Goal: Task Accomplishment & Management: Use online tool/utility

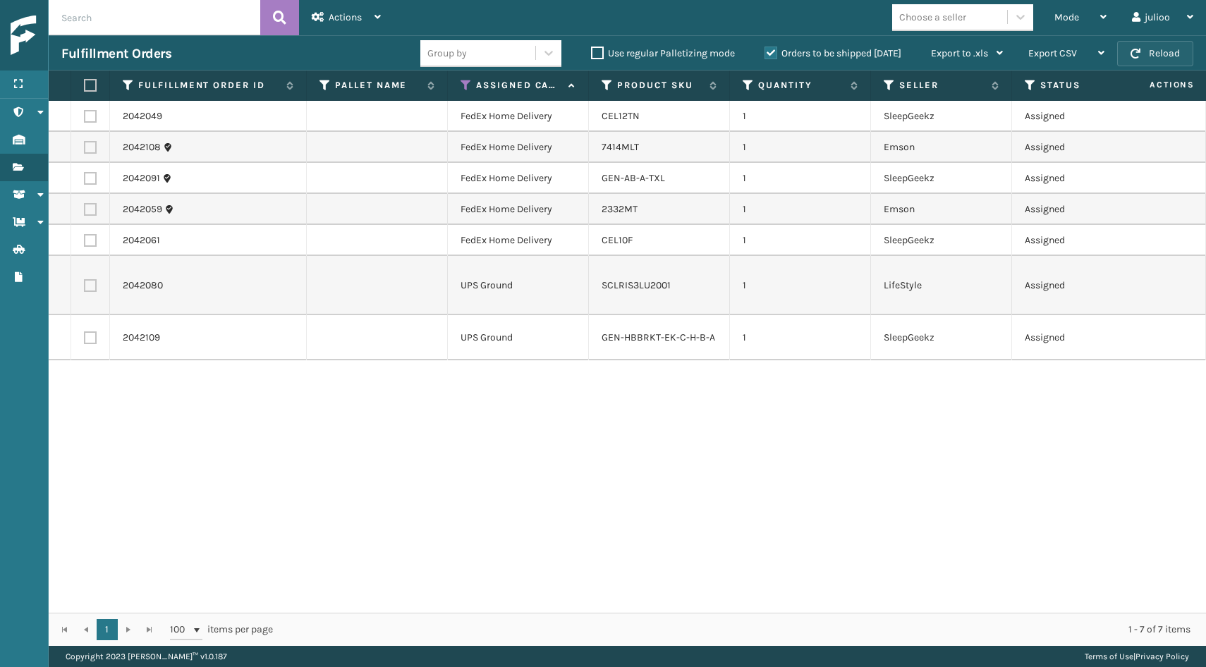
click at [1136, 48] on button "Reload" at bounding box center [1156, 53] width 76 height 25
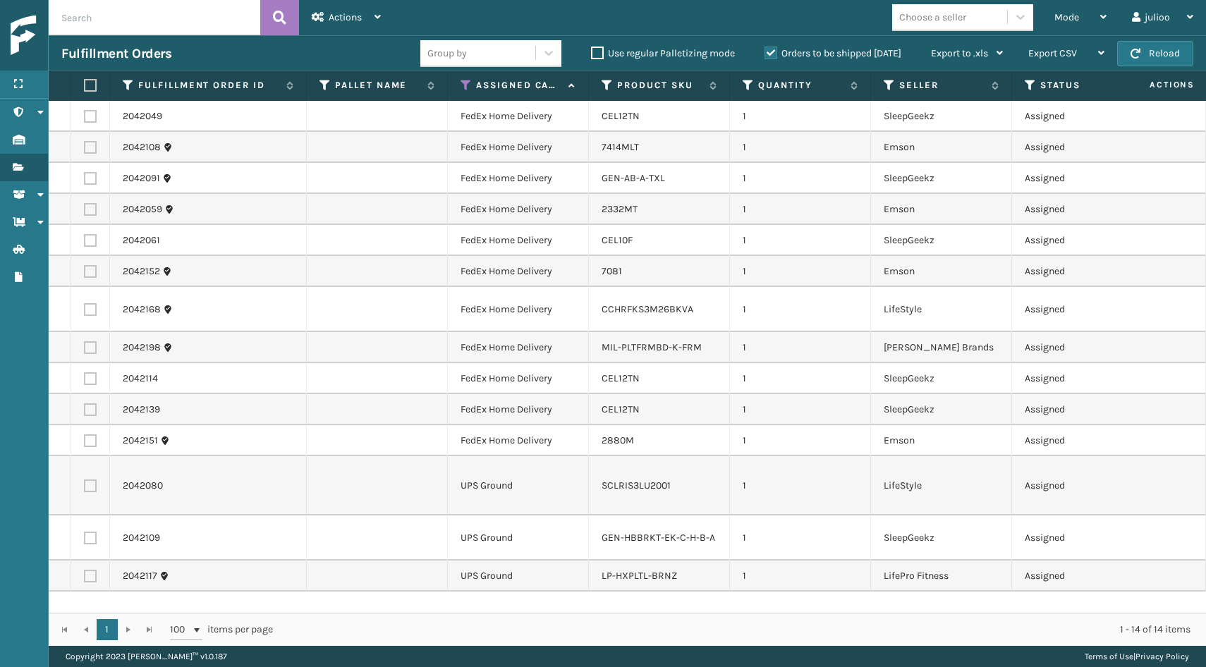
click at [89, 440] on label at bounding box center [90, 441] width 13 height 13
click at [85, 440] on input "checkbox" at bounding box center [84, 439] width 1 height 9
checkbox input "true"
click at [92, 407] on label at bounding box center [90, 410] width 13 height 13
click at [85, 407] on input "checkbox" at bounding box center [84, 408] width 1 height 9
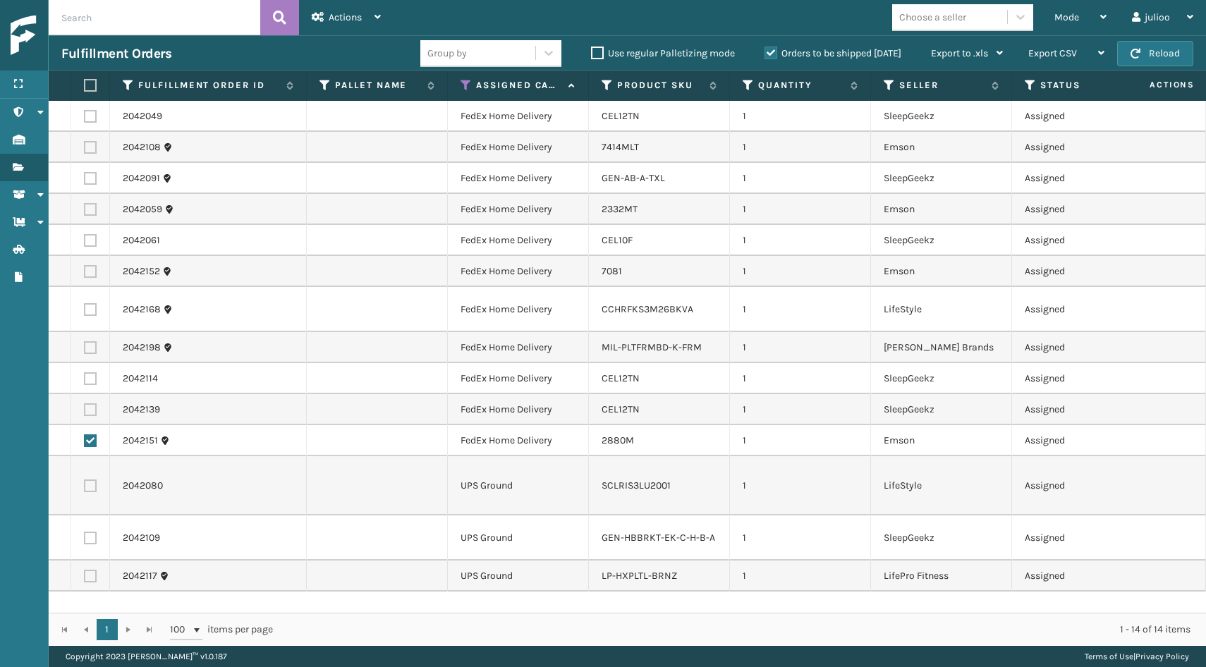
checkbox input "true"
click at [91, 378] on label at bounding box center [90, 379] width 13 height 13
click at [85, 378] on input "checkbox" at bounding box center [84, 377] width 1 height 9
checkbox input "true"
click at [92, 355] on td at bounding box center [90, 347] width 39 height 31
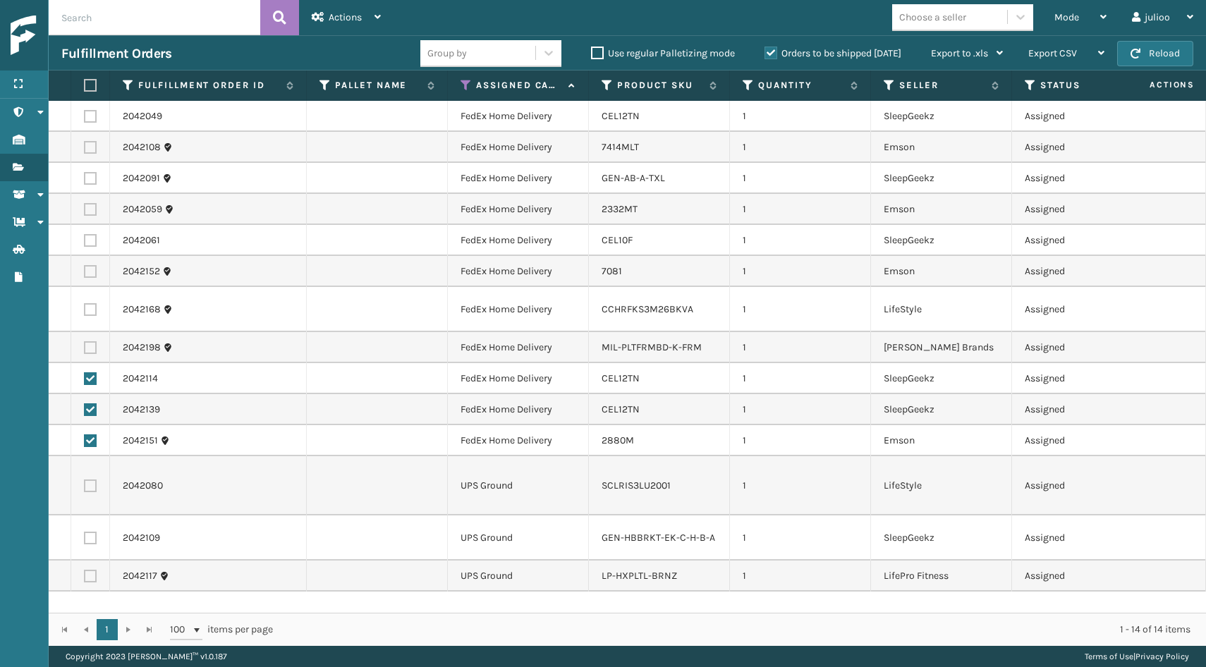
click at [90, 346] on label at bounding box center [90, 347] width 13 height 13
click at [85, 346] on input "checkbox" at bounding box center [84, 345] width 1 height 9
checkbox input "true"
click at [90, 312] on label at bounding box center [90, 309] width 13 height 13
click at [85, 312] on input "checkbox" at bounding box center [84, 307] width 1 height 9
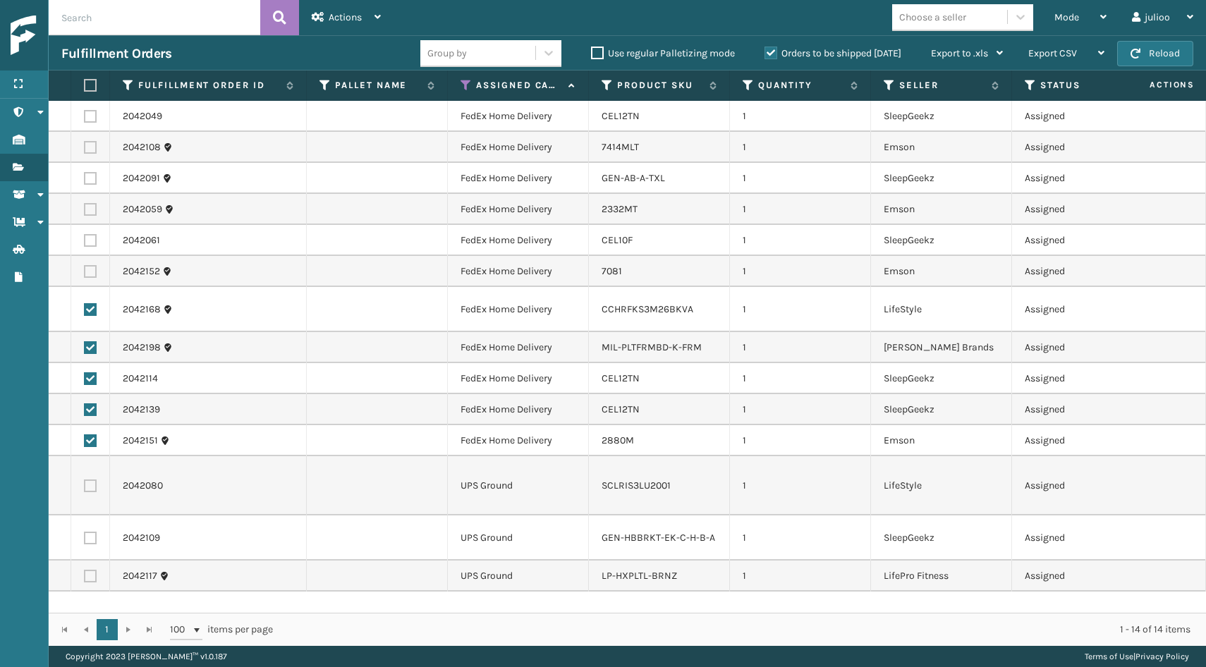
checkbox input "true"
click at [92, 272] on label at bounding box center [90, 271] width 13 height 13
click at [85, 272] on input "checkbox" at bounding box center [84, 269] width 1 height 9
checkbox input "true"
click at [91, 241] on label at bounding box center [90, 240] width 13 height 13
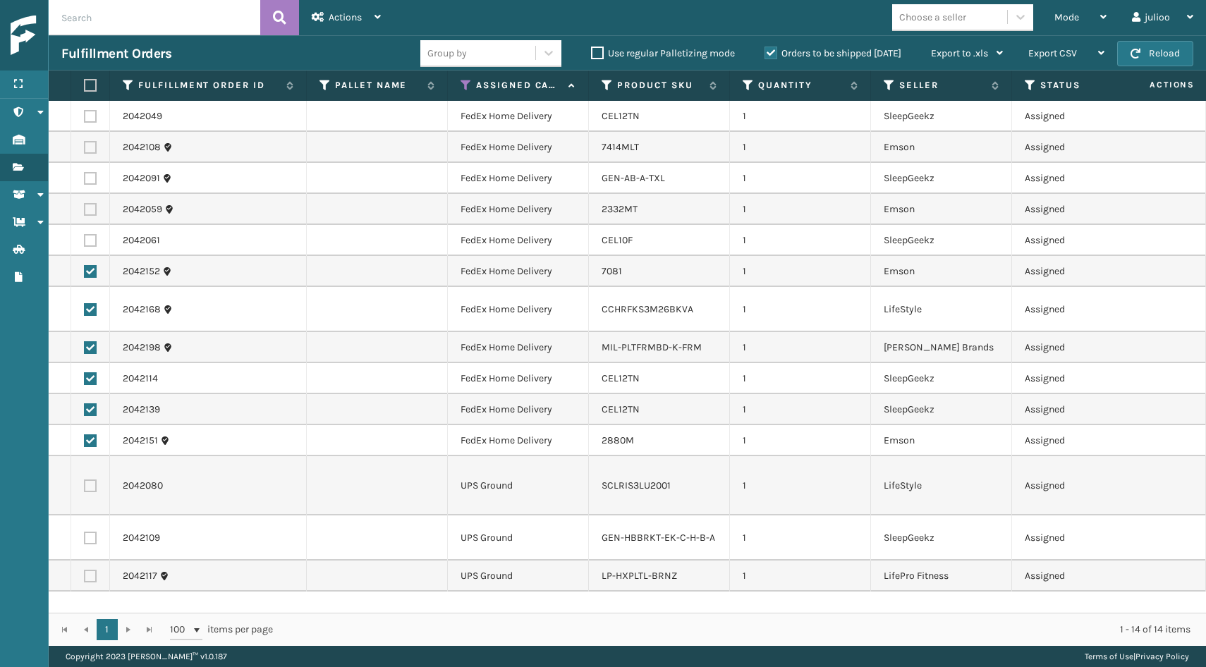
click at [85, 241] on input "checkbox" at bounding box center [84, 238] width 1 height 9
checkbox input "true"
click at [90, 211] on label at bounding box center [90, 209] width 13 height 13
click at [85, 211] on input "checkbox" at bounding box center [84, 207] width 1 height 9
checkbox input "true"
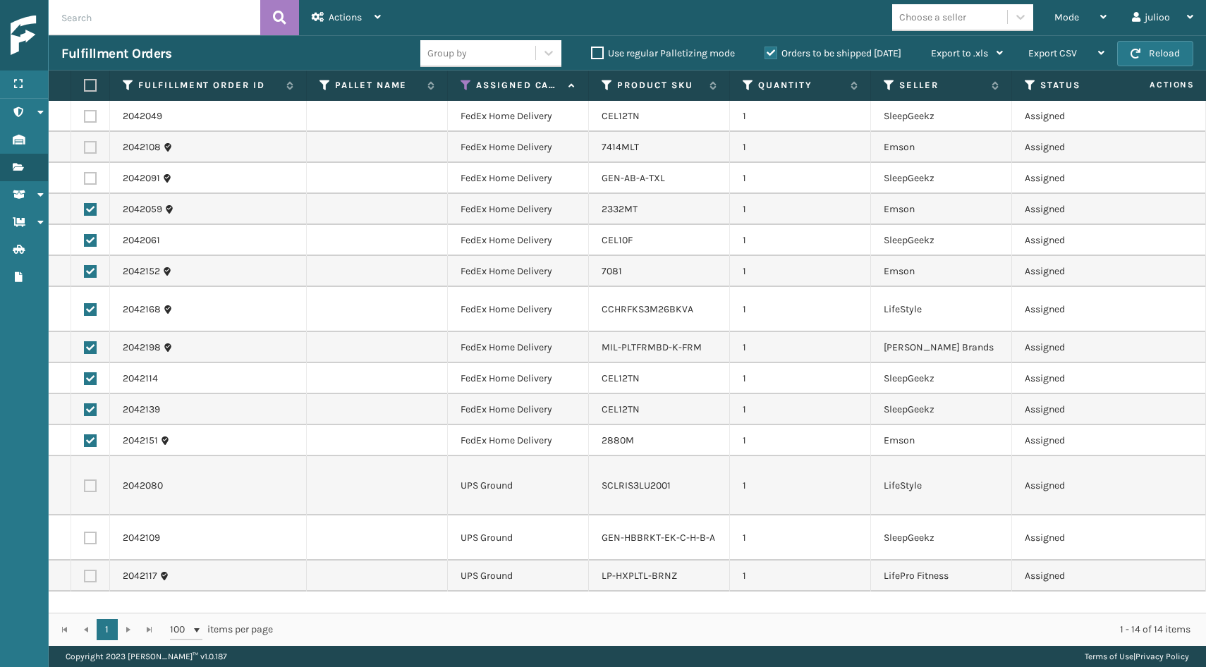
click at [90, 181] on label at bounding box center [90, 178] width 13 height 13
click at [85, 181] on input "checkbox" at bounding box center [84, 176] width 1 height 9
checkbox input "true"
click at [92, 146] on label at bounding box center [90, 147] width 13 height 13
click at [85, 146] on input "checkbox" at bounding box center [84, 145] width 1 height 9
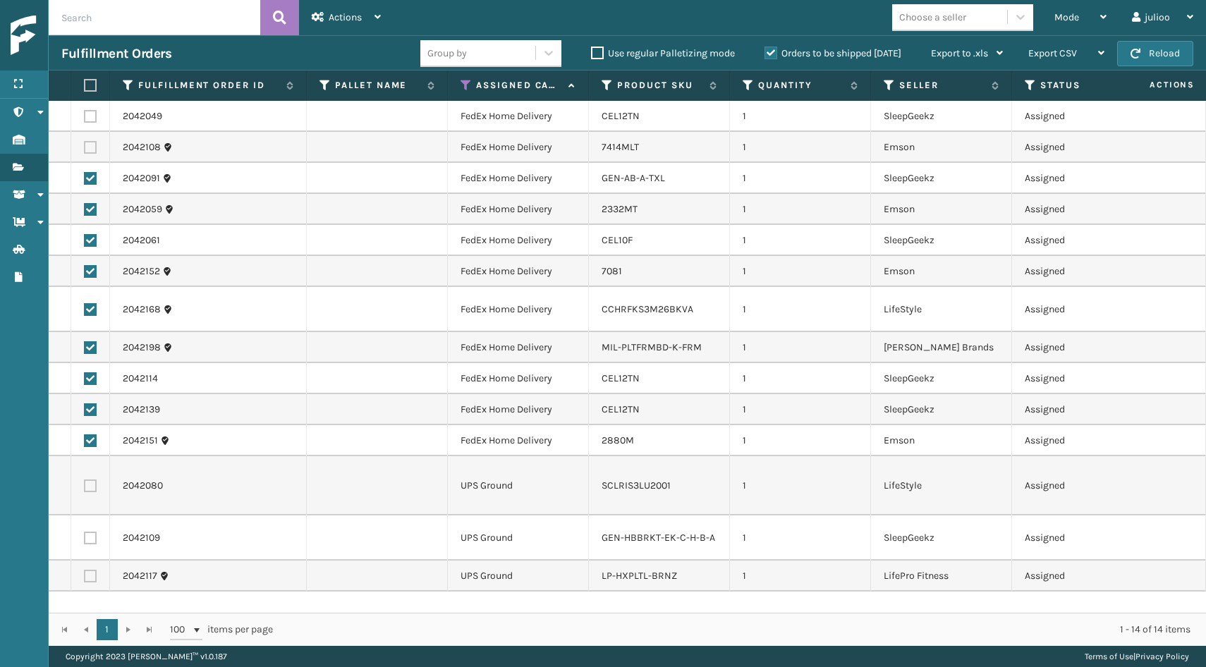
checkbox input "true"
click at [88, 114] on label at bounding box center [90, 116] width 13 height 13
click at [85, 114] on input "checkbox" at bounding box center [84, 114] width 1 height 9
checkbox input "true"
click at [357, 13] on span "Actions" at bounding box center [345, 17] width 33 height 12
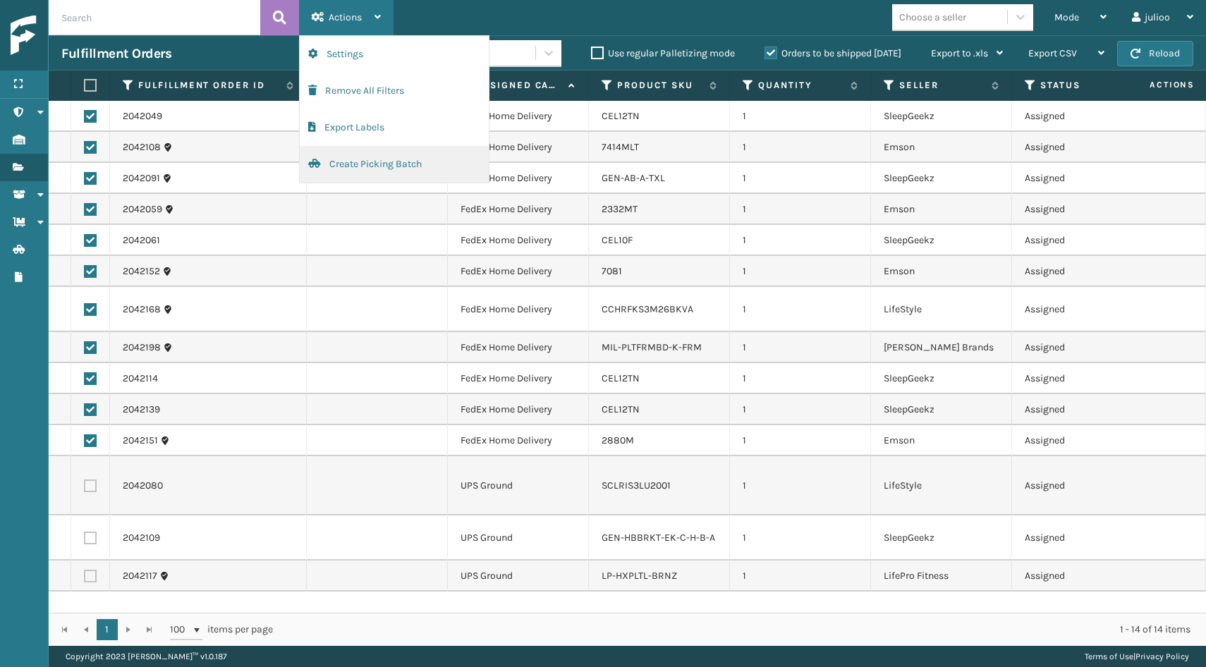
click at [343, 164] on button "Create Picking Batch" at bounding box center [394, 164] width 189 height 37
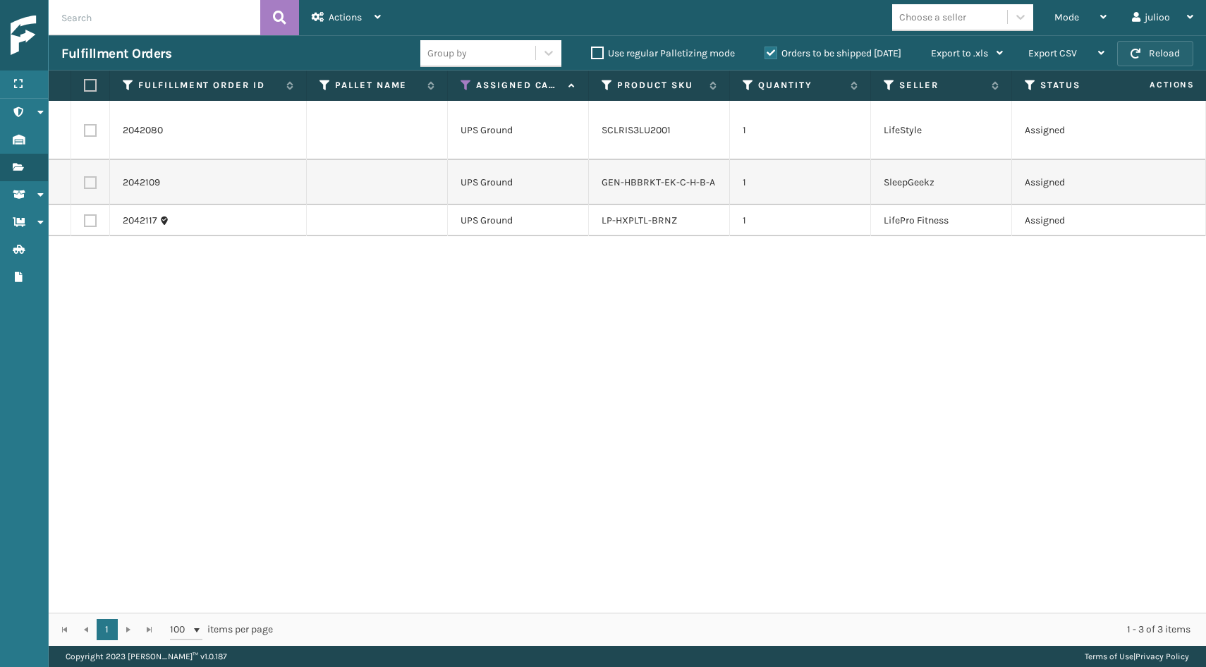
click at [1149, 54] on button "Reload" at bounding box center [1156, 53] width 76 height 25
click at [87, 87] on label at bounding box center [88, 85] width 8 height 13
click at [85, 87] on input "checkbox" at bounding box center [84, 85] width 1 height 9
checkbox input "true"
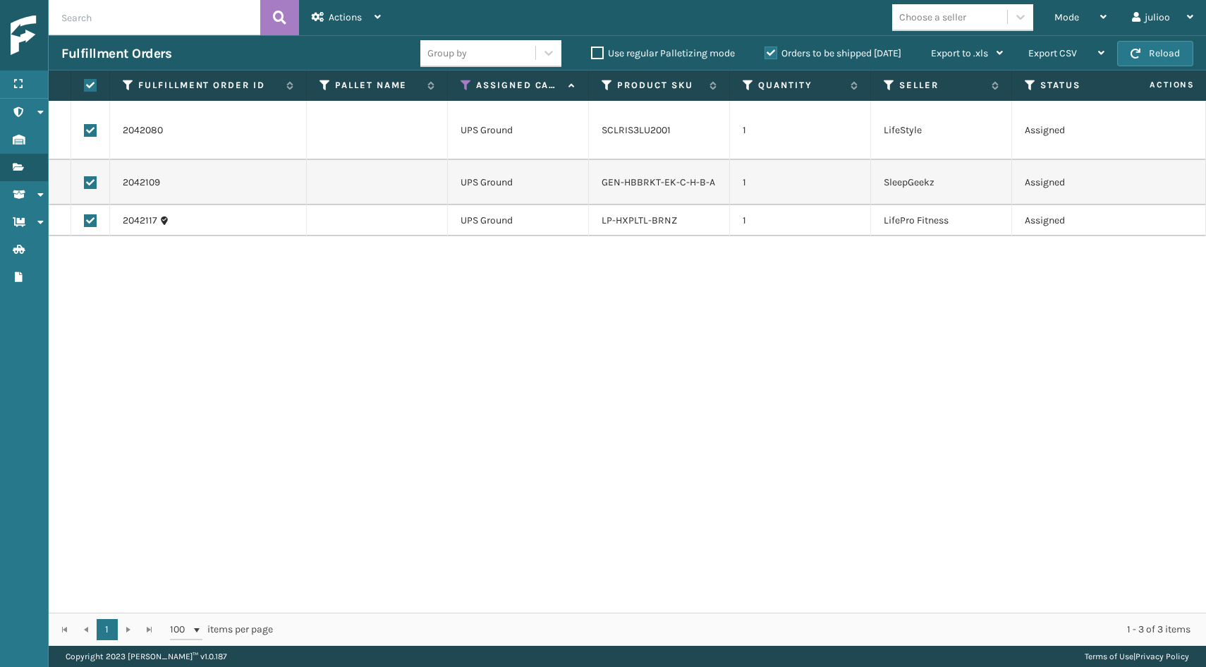
checkbox input "true"
click at [368, 16] on div "Actions" at bounding box center [346, 17] width 69 height 35
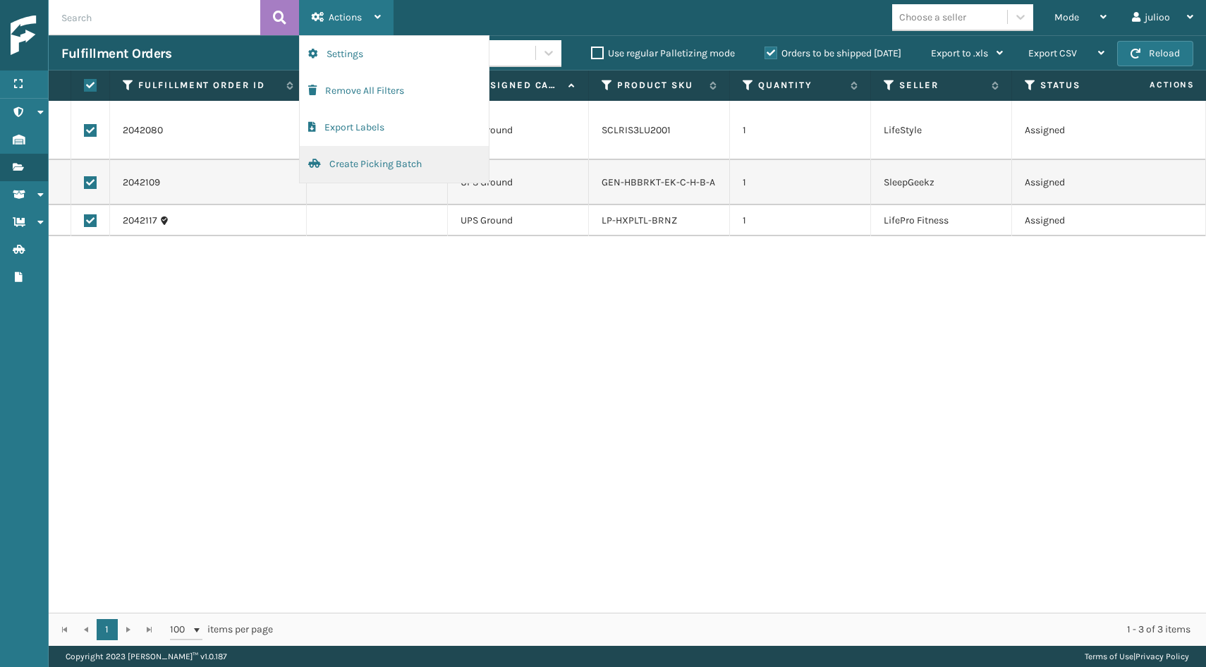
click at [358, 169] on button "Create Picking Batch" at bounding box center [394, 164] width 189 height 37
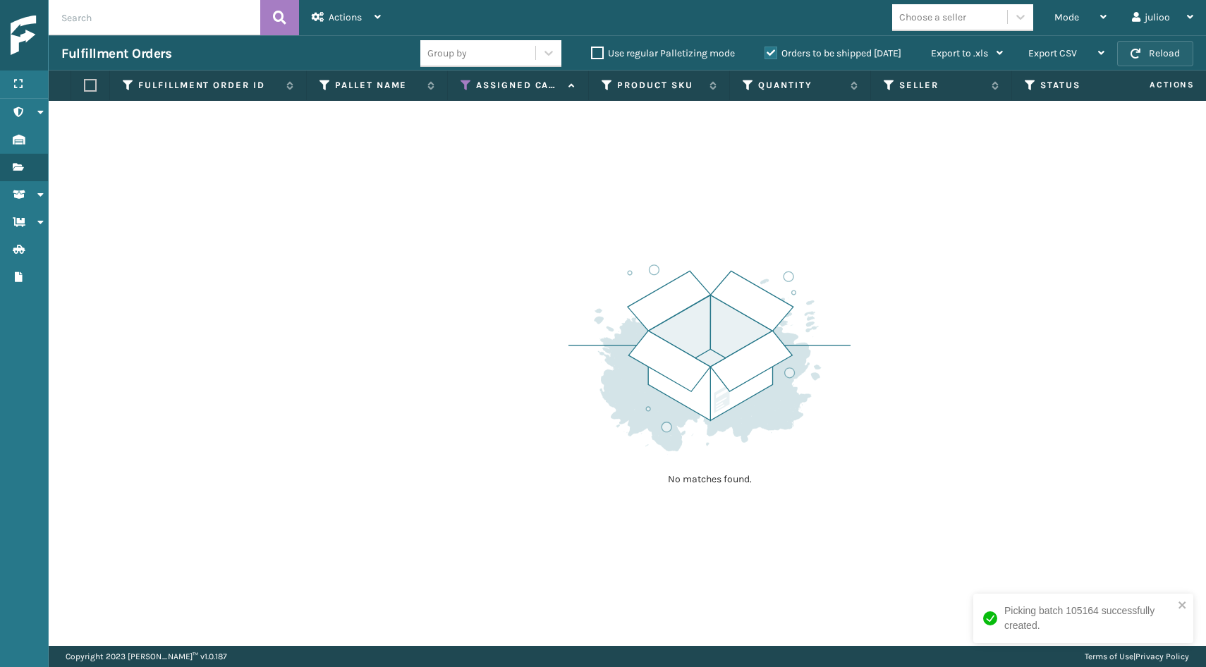
click at [1178, 49] on button "Reload" at bounding box center [1156, 53] width 76 height 25
click at [1151, 48] on button "Reload" at bounding box center [1156, 53] width 76 height 25
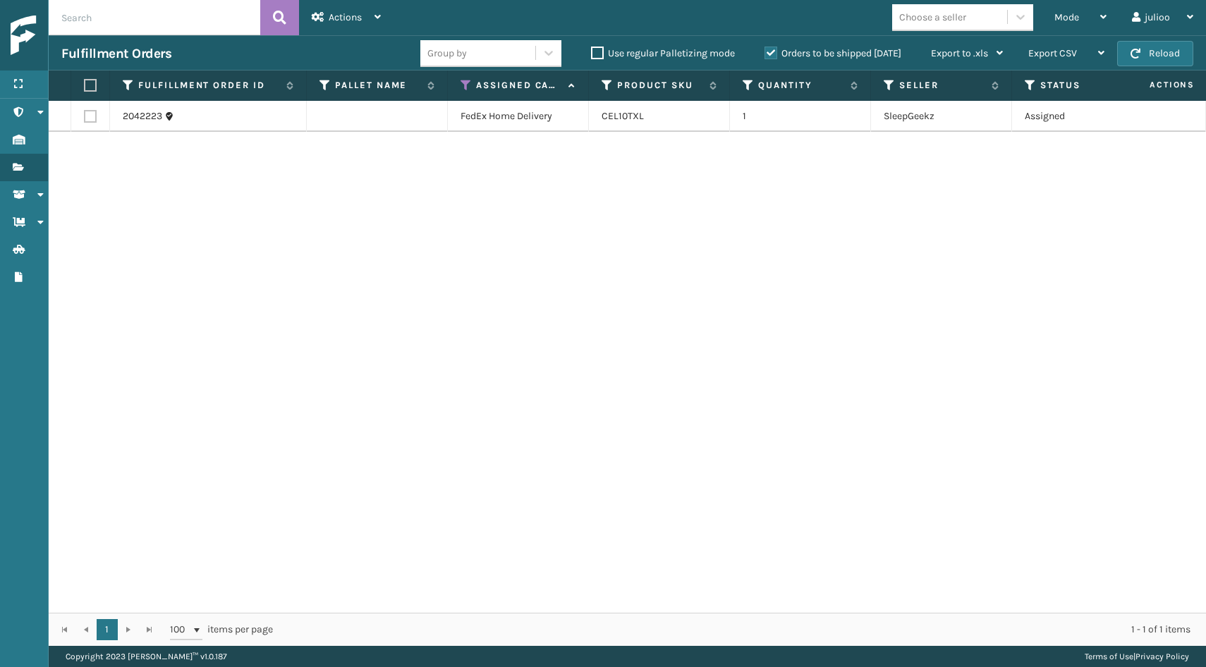
click at [1151, 48] on button "Reload" at bounding box center [1156, 53] width 76 height 25
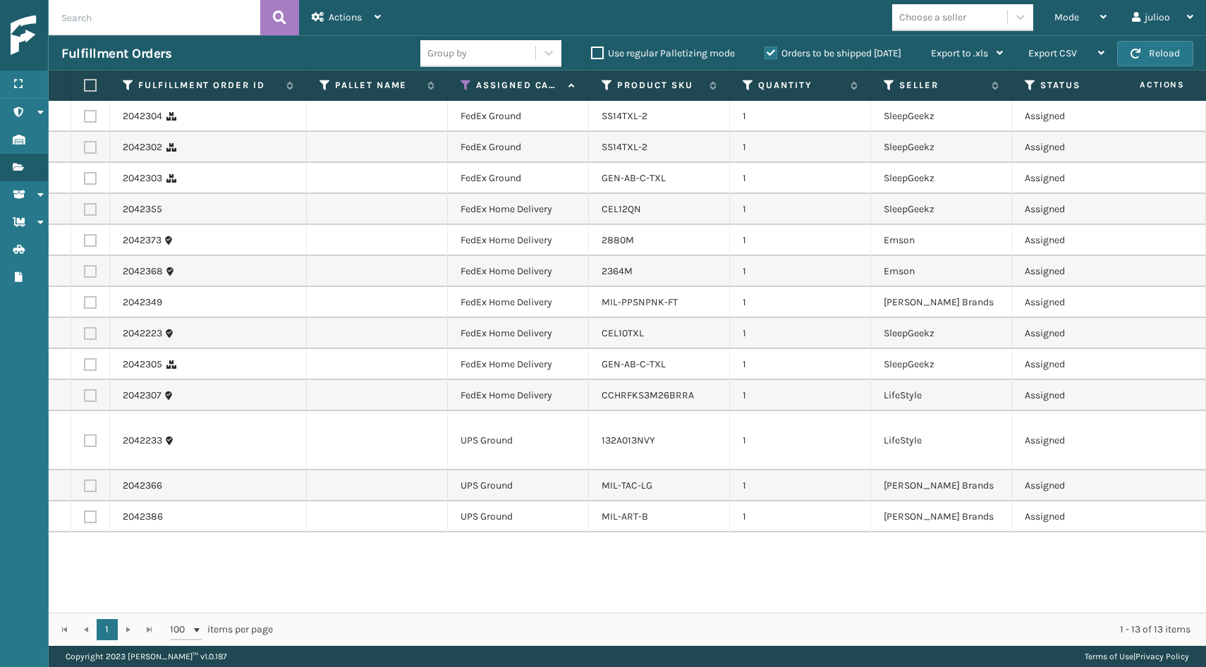
click at [90, 78] on th at bounding box center [90, 86] width 39 height 30
click at [90, 83] on label at bounding box center [88, 85] width 8 height 13
click at [85, 83] on input "checkbox" at bounding box center [84, 85] width 1 height 9
checkbox input "true"
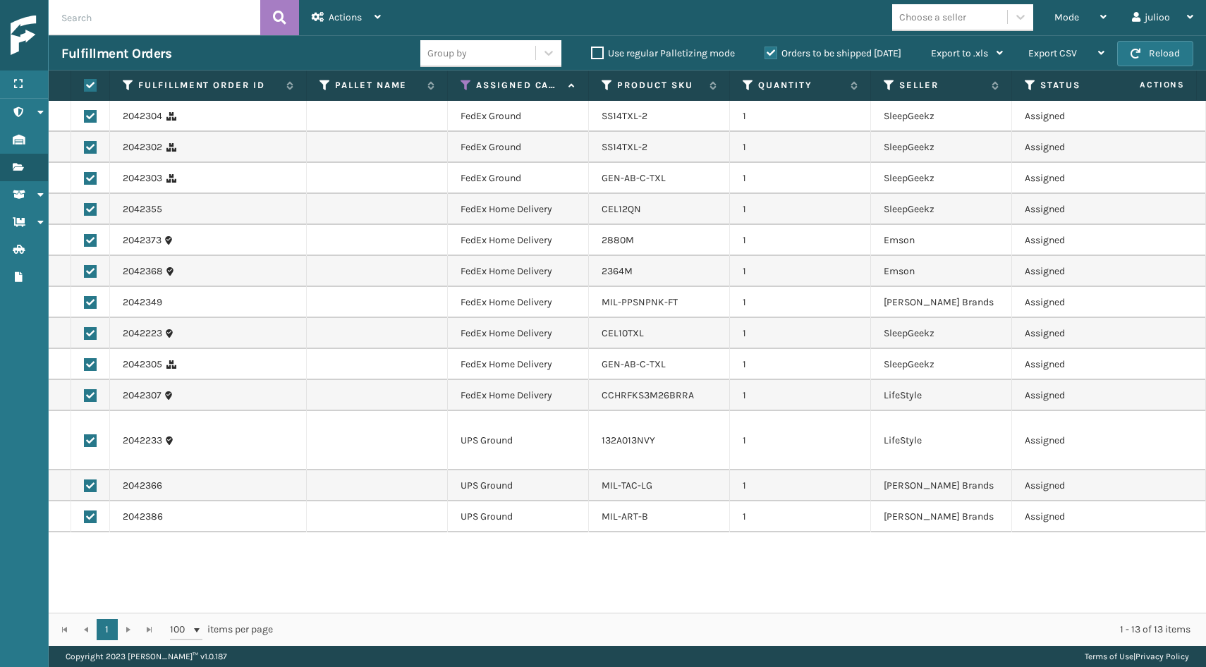
checkbox input "true"
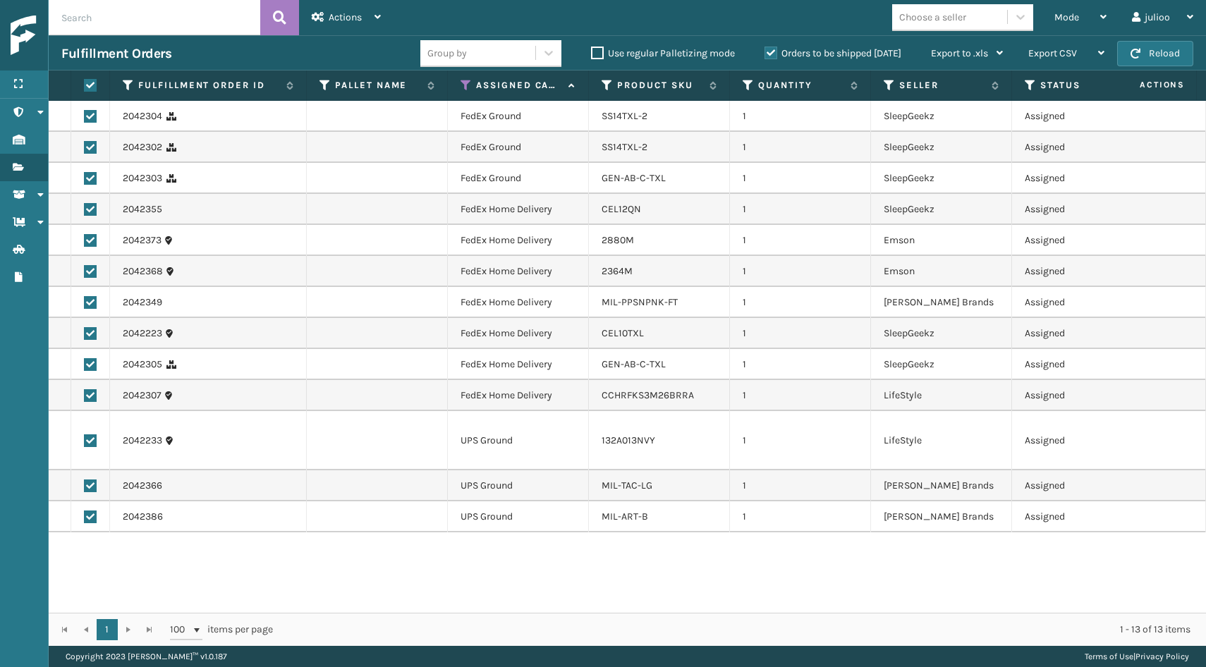
checkbox input "true"
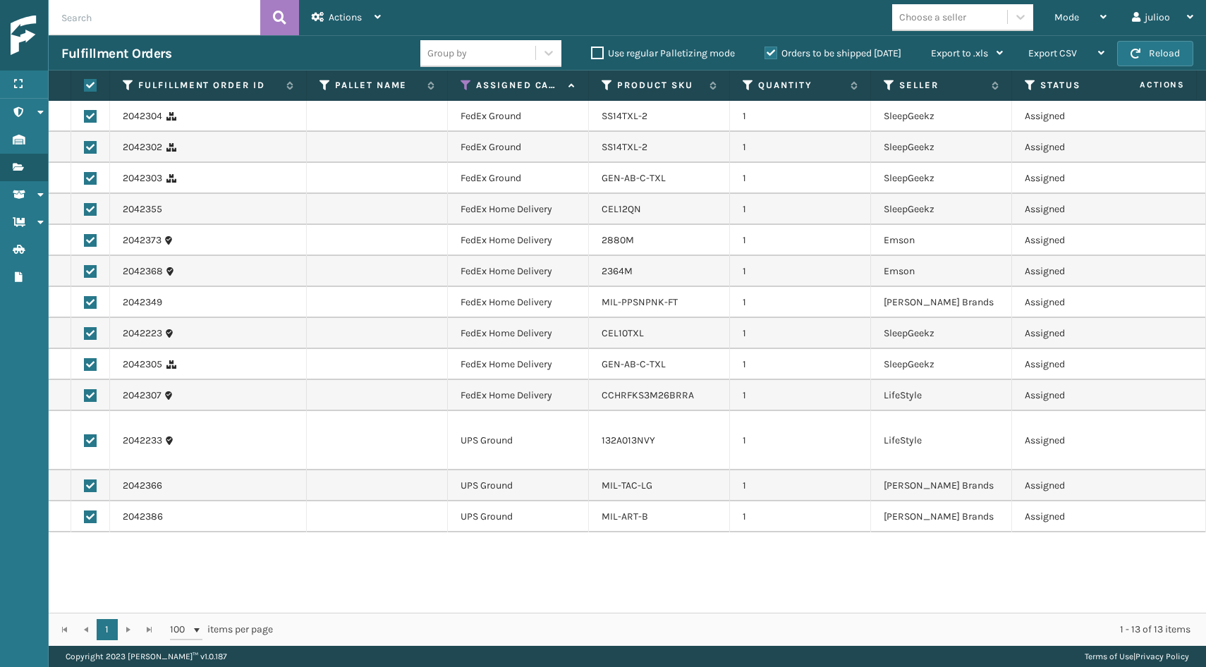
checkbox input "true"
click at [91, 435] on label at bounding box center [90, 441] width 13 height 13
click at [85, 435] on input "checkbox" at bounding box center [84, 439] width 1 height 9
checkbox input "false"
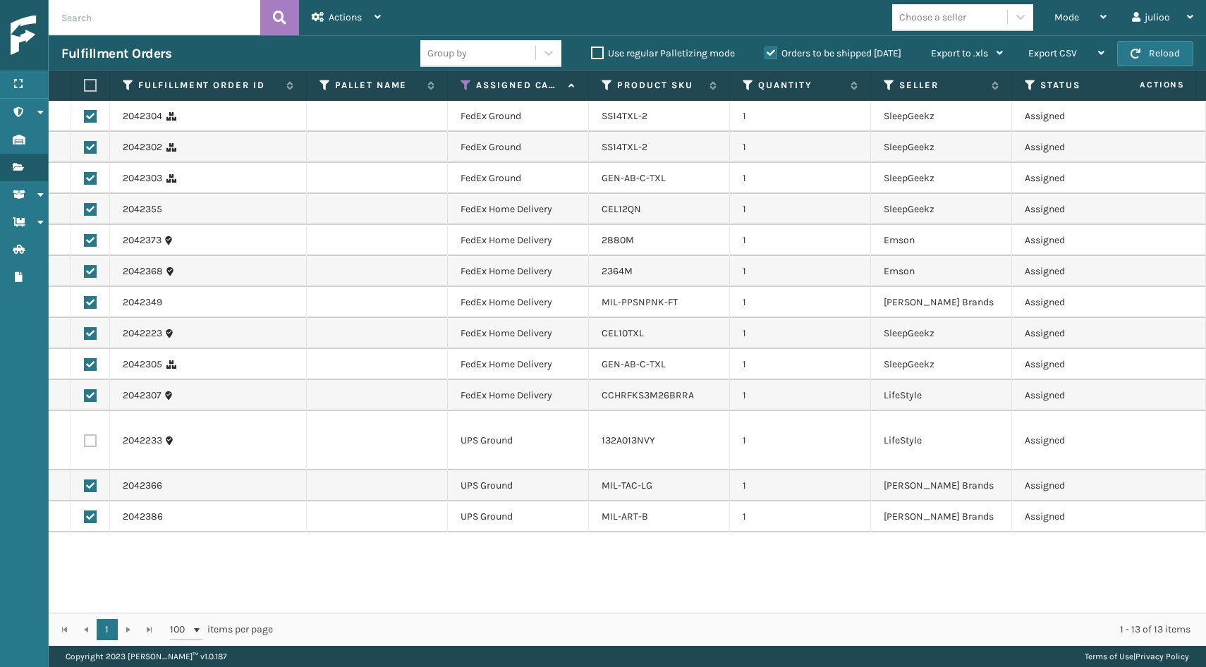
checkbox input "false"
click at [88, 480] on label at bounding box center [90, 486] width 13 height 13
click at [85, 480] on input "checkbox" at bounding box center [84, 484] width 1 height 9
checkbox input "false"
click at [89, 511] on label at bounding box center [90, 517] width 13 height 13
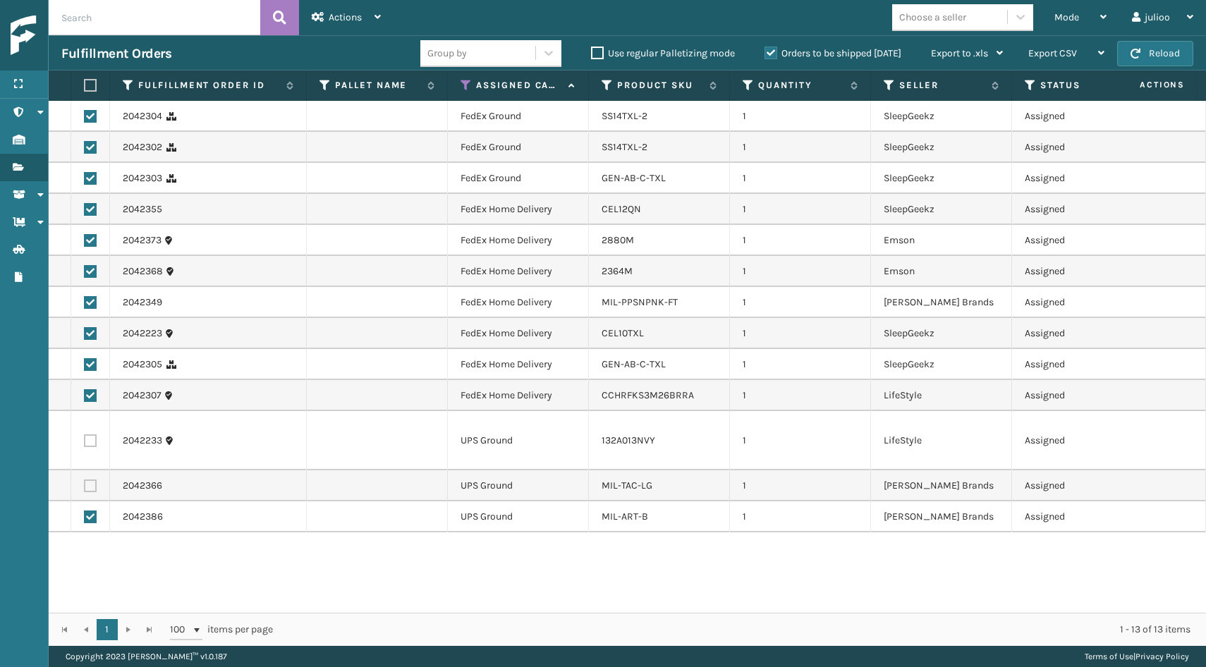
click at [85, 511] on input "checkbox" at bounding box center [84, 515] width 1 height 9
checkbox input "false"
click at [365, 24] on div "Actions" at bounding box center [346, 17] width 69 height 35
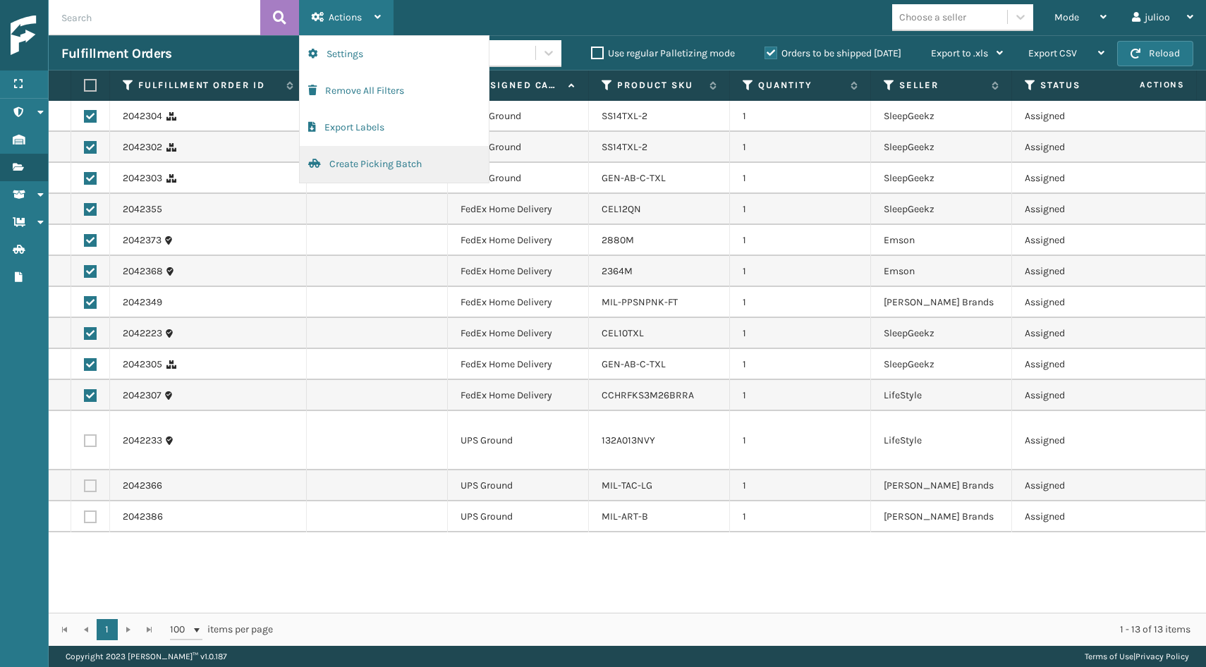
click at [363, 169] on button "Create Picking Batch" at bounding box center [394, 164] width 189 height 37
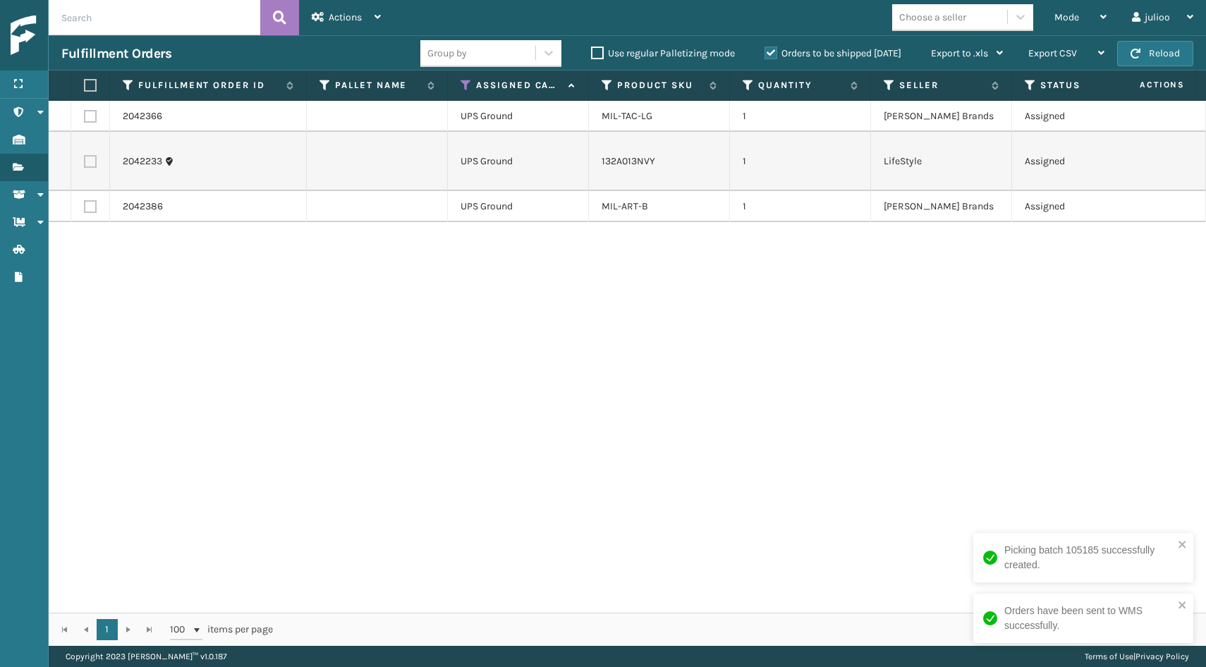
click at [90, 84] on label at bounding box center [88, 85] width 8 height 13
click at [85, 84] on input "checkbox" at bounding box center [84, 85] width 1 height 9
checkbox input "true"
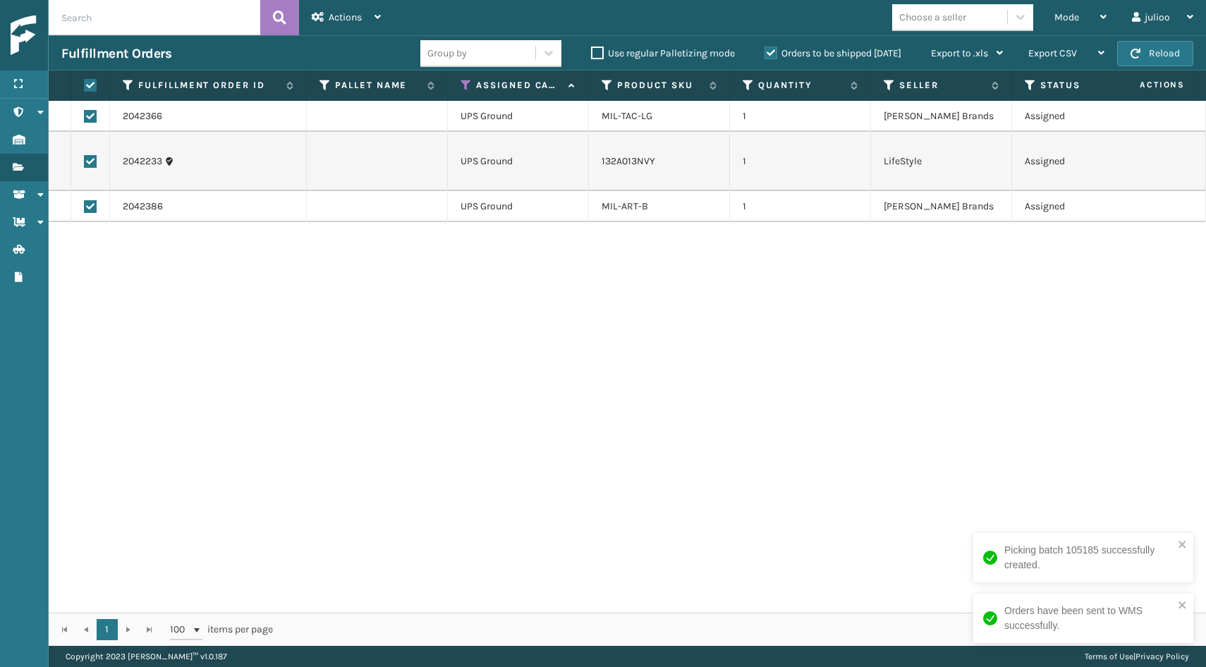
checkbox input "true"
click at [359, 14] on span "Actions" at bounding box center [345, 17] width 33 height 12
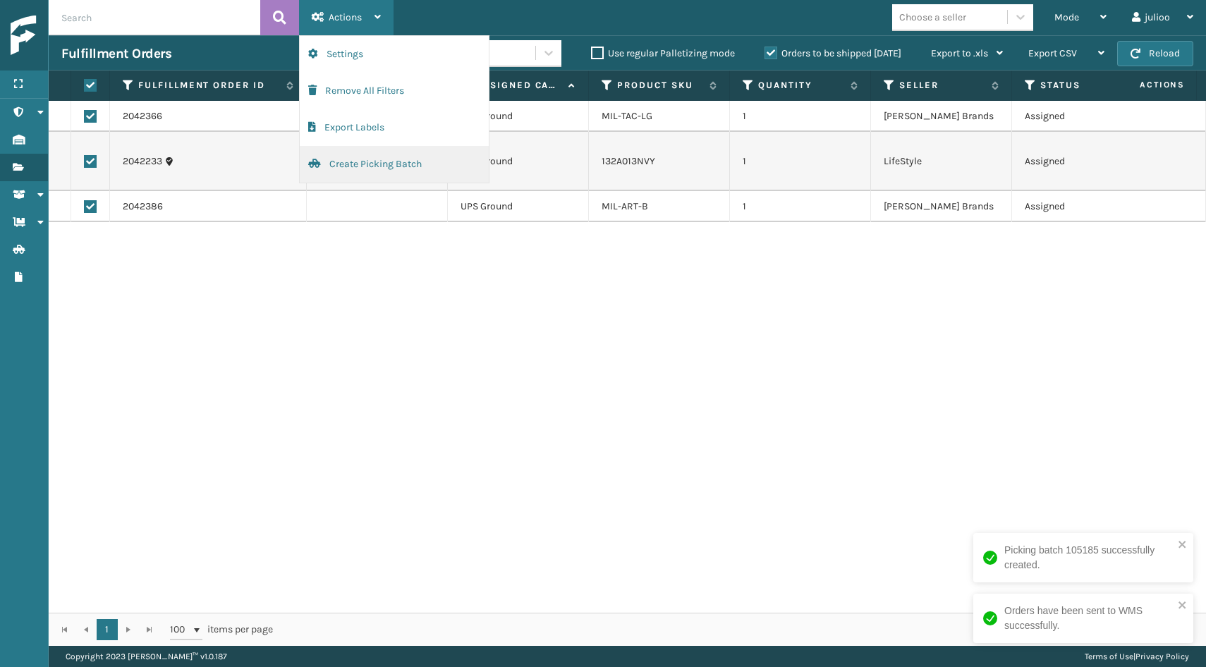
click at [371, 161] on button "Create Picking Batch" at bounding box center [394, 164] width 189 height 37
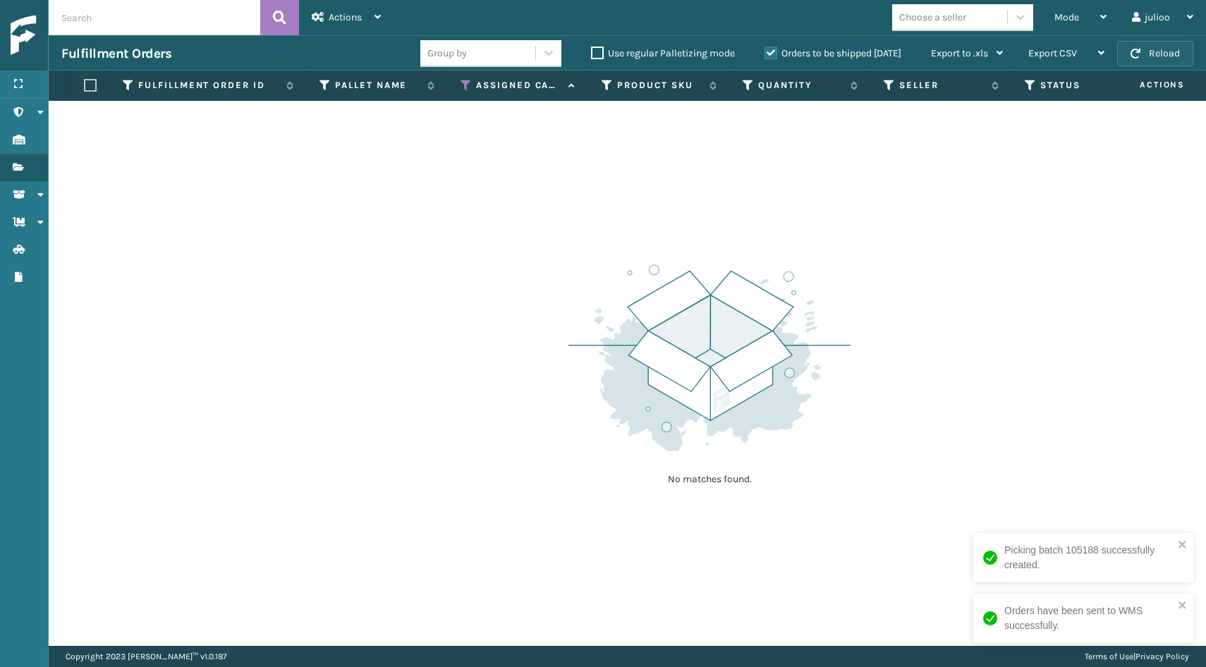
click at [1153, 55] on button "Reload" at bounding box center [1156, 53] width 76 height 25
click at [1162, 56] on button "Reload" at bounding box center [1156, 53] width 76 height 25
click at [1127, 52] on button "Reload" at bounding box center [1156, 53] width 76 height 25
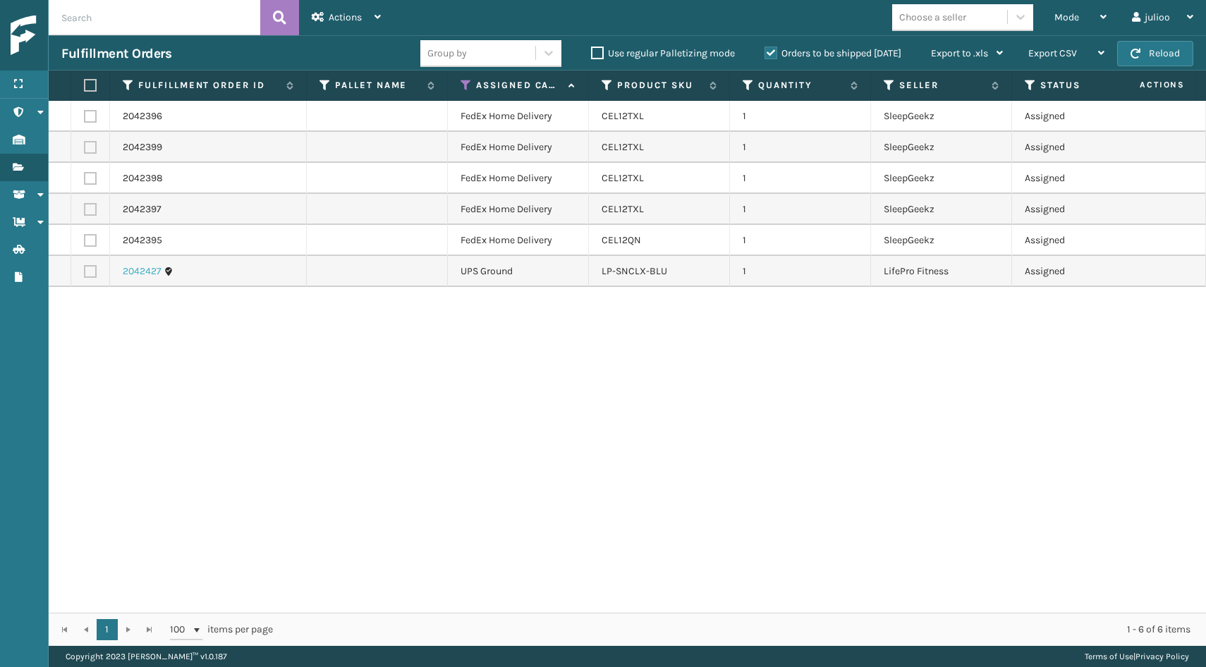
click at [128, 272] on link "2042427" at bounding box center [142, 272] width 39 height 14
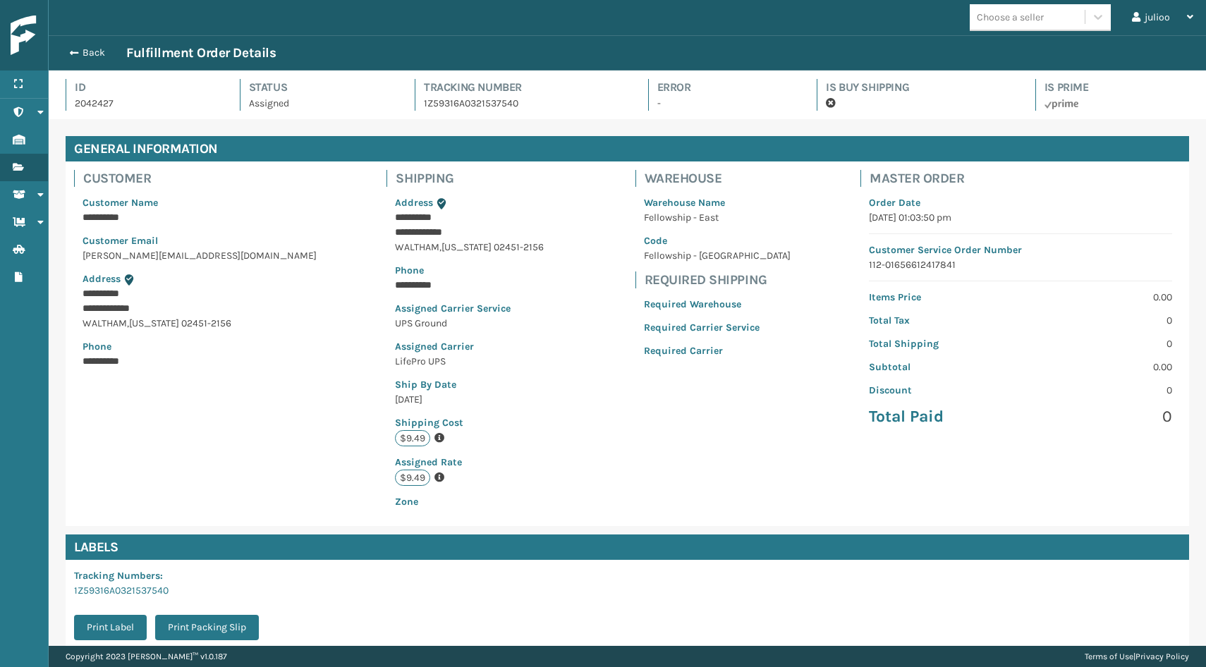
scroll to position [34, 1158]
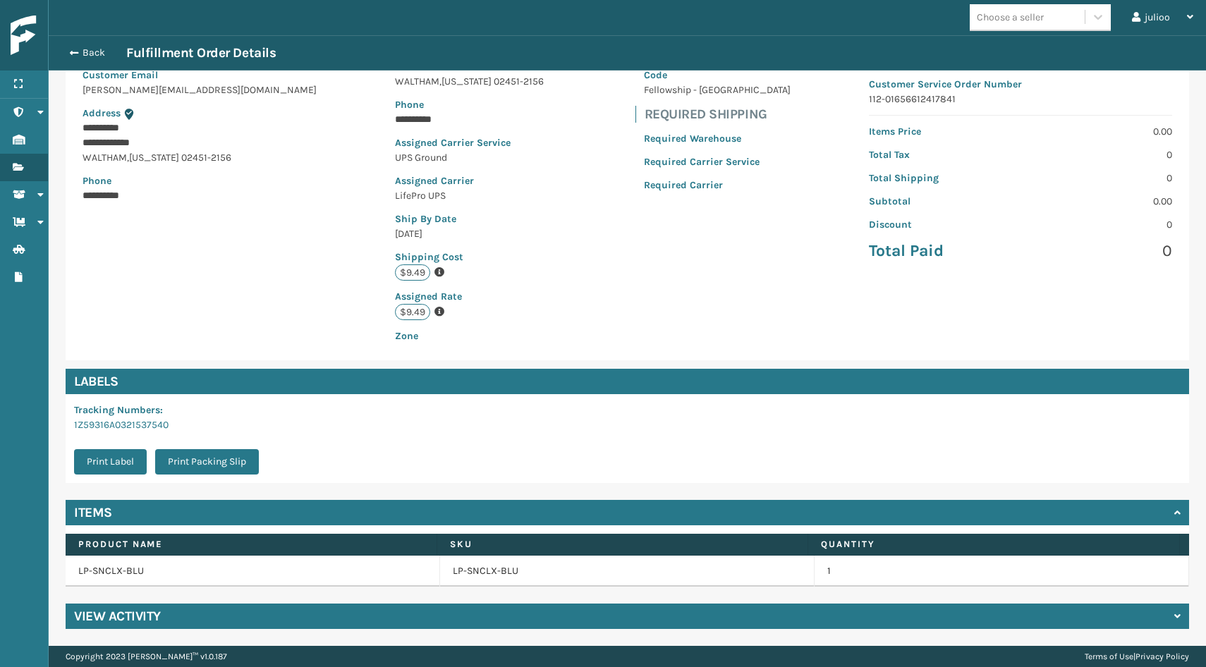
click at [130, 618] on h4 "View Activity" at bounding box center [117, 616] width 87 height 17
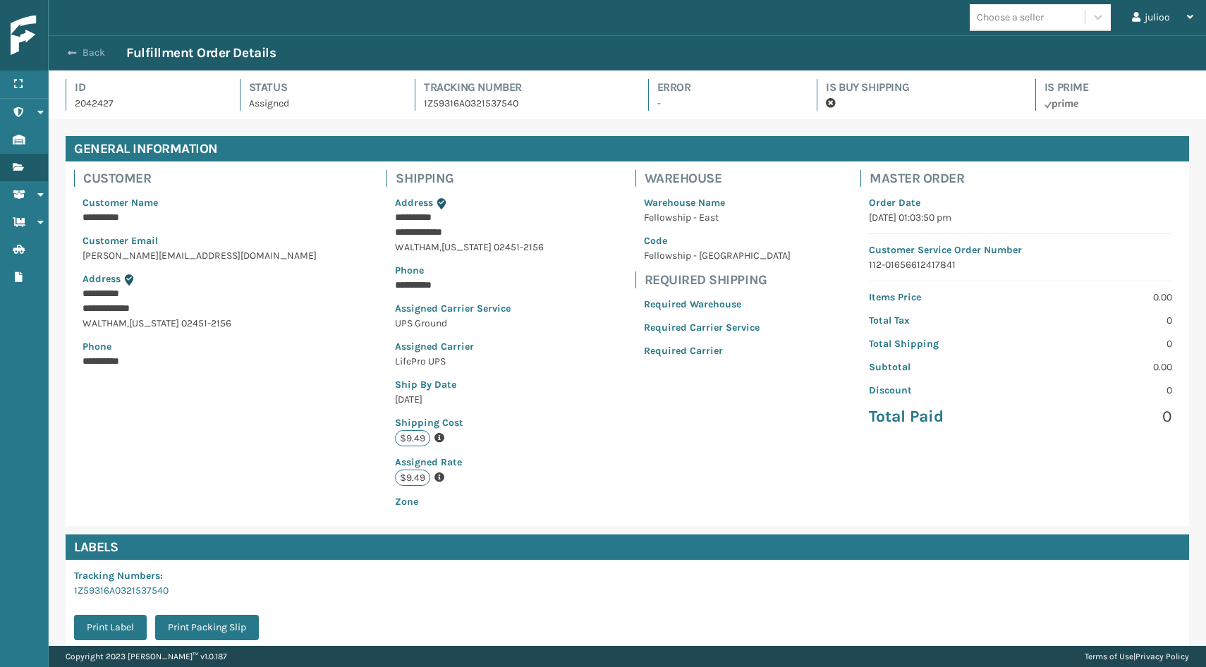
click at [99, 56] on button "Back" at bounding box center [93, 53] width 65 height 13
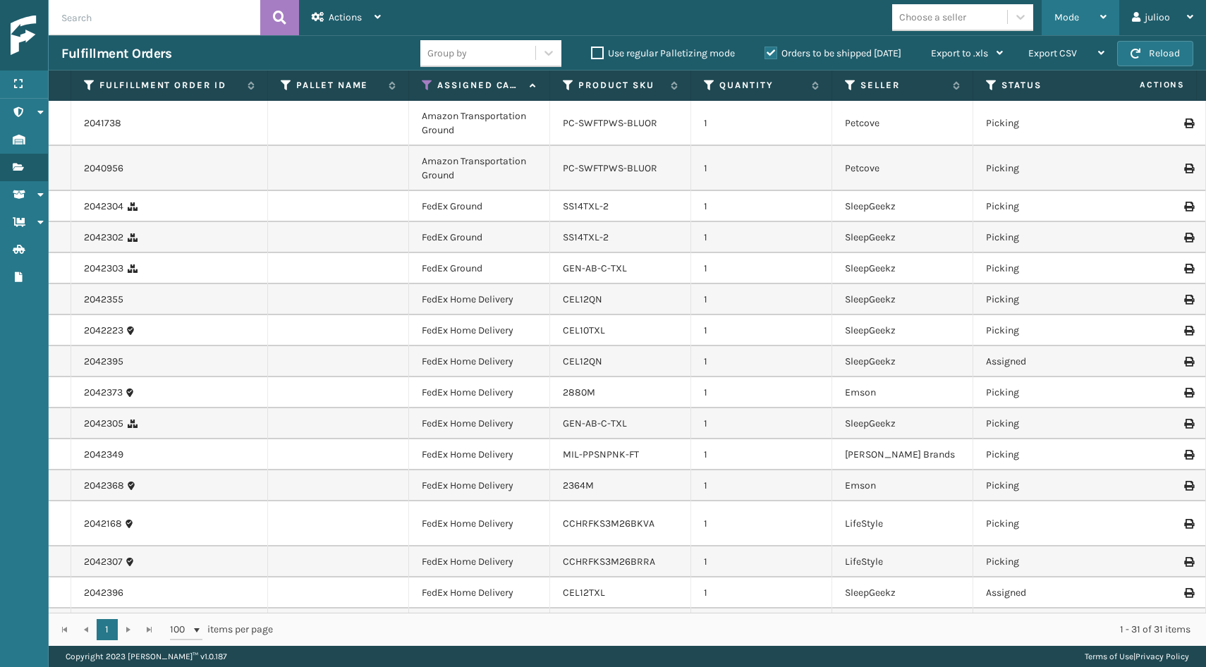
click at [1091, 8] on div "Mode" at bounding box center [1081, 17] width 52 height 35
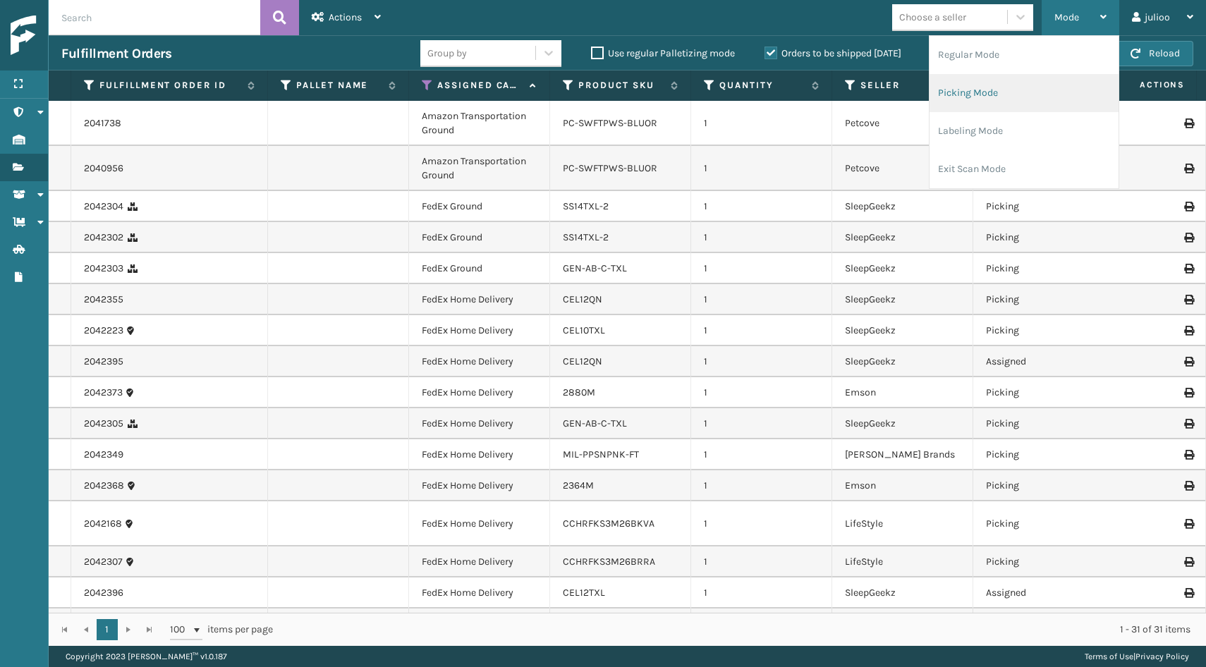
click at [1019, 83] on li "Picking Mode" at bounding box center [1024, 93] width 189 height 38
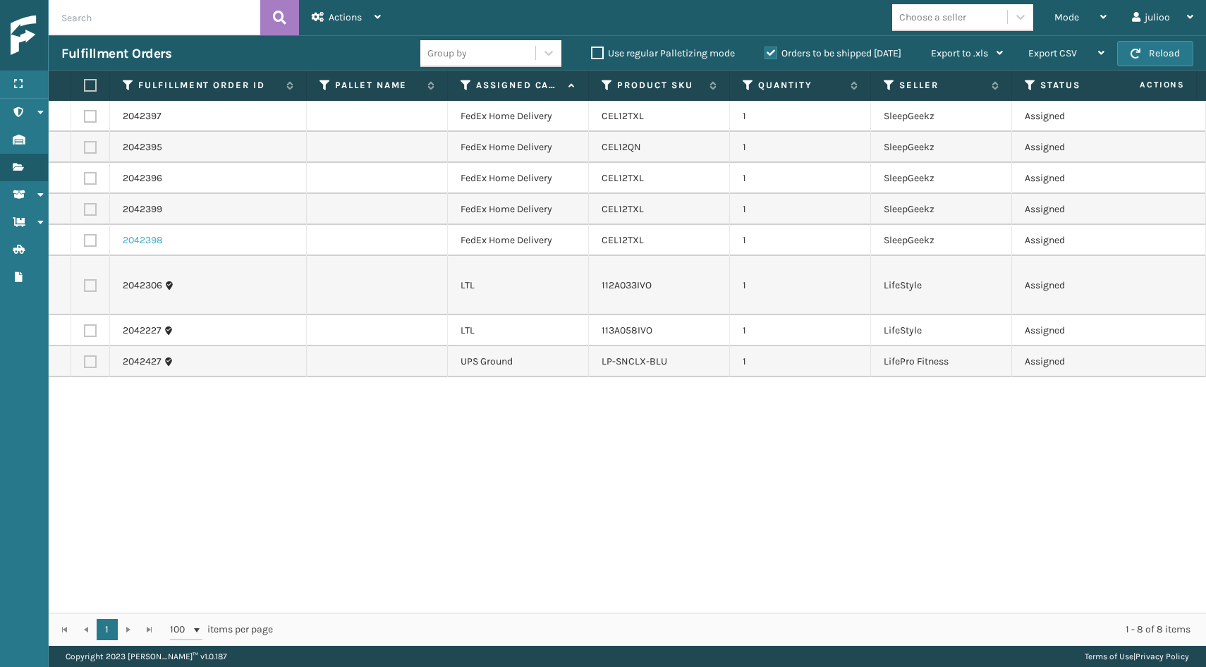
click at [140, 238] on link "2042398" at bounding box center [143, 241] width 40 height 14
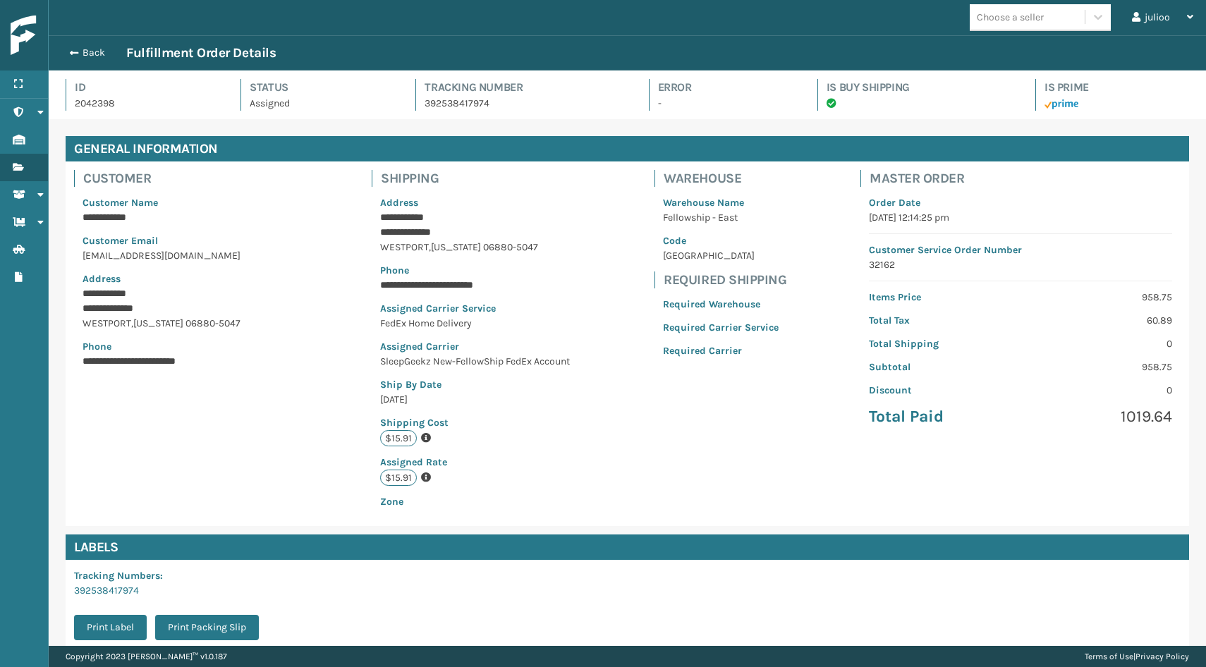
scroll to position [34, 1158]
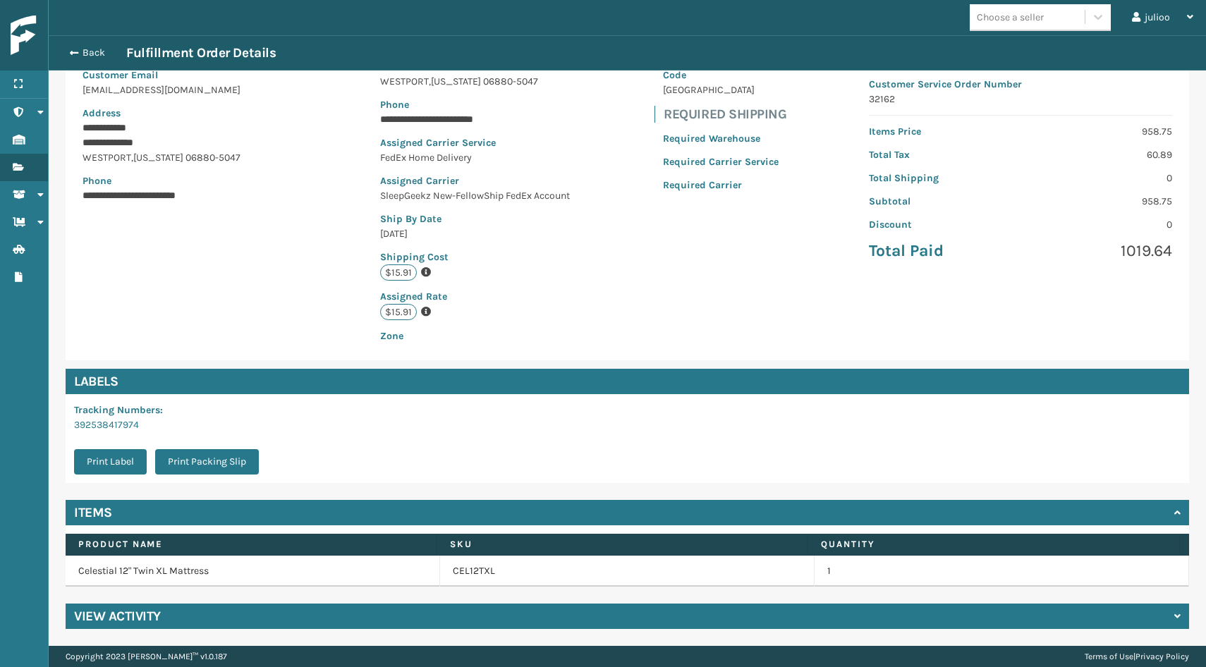
click at [144, 610] on h4 "View Activity" at bounding box center [117, 616] width 87 height 17
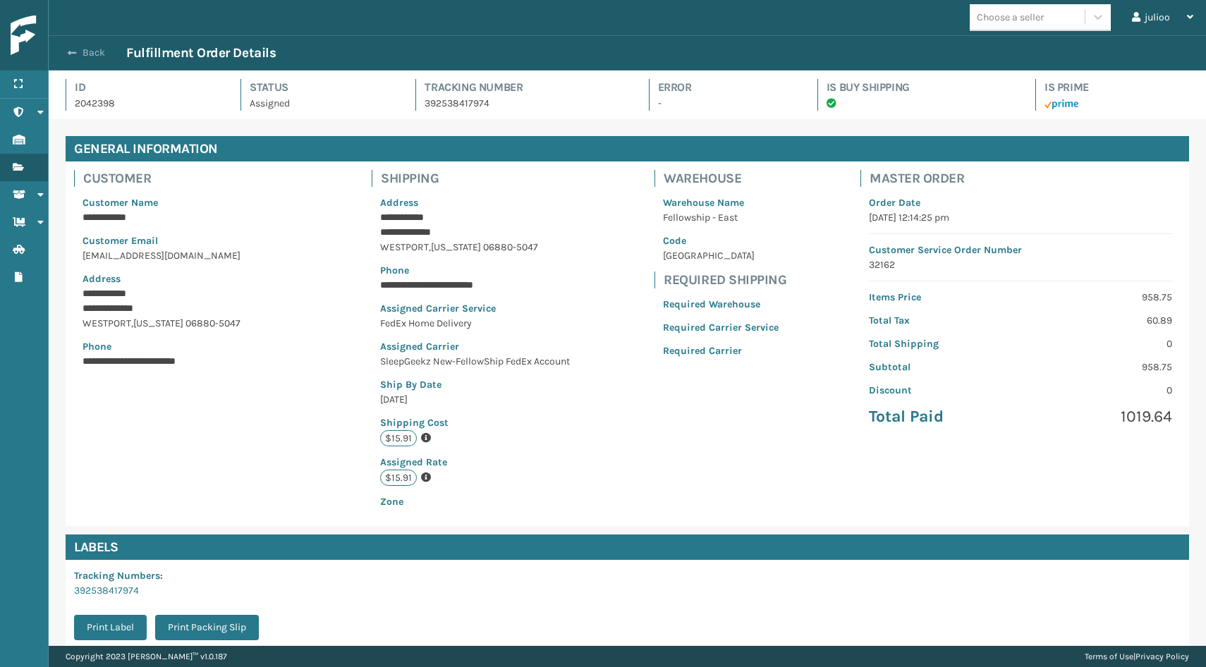
click at [95, 49] on button "Back" at bounding box center [93, 53] width 65 height 13
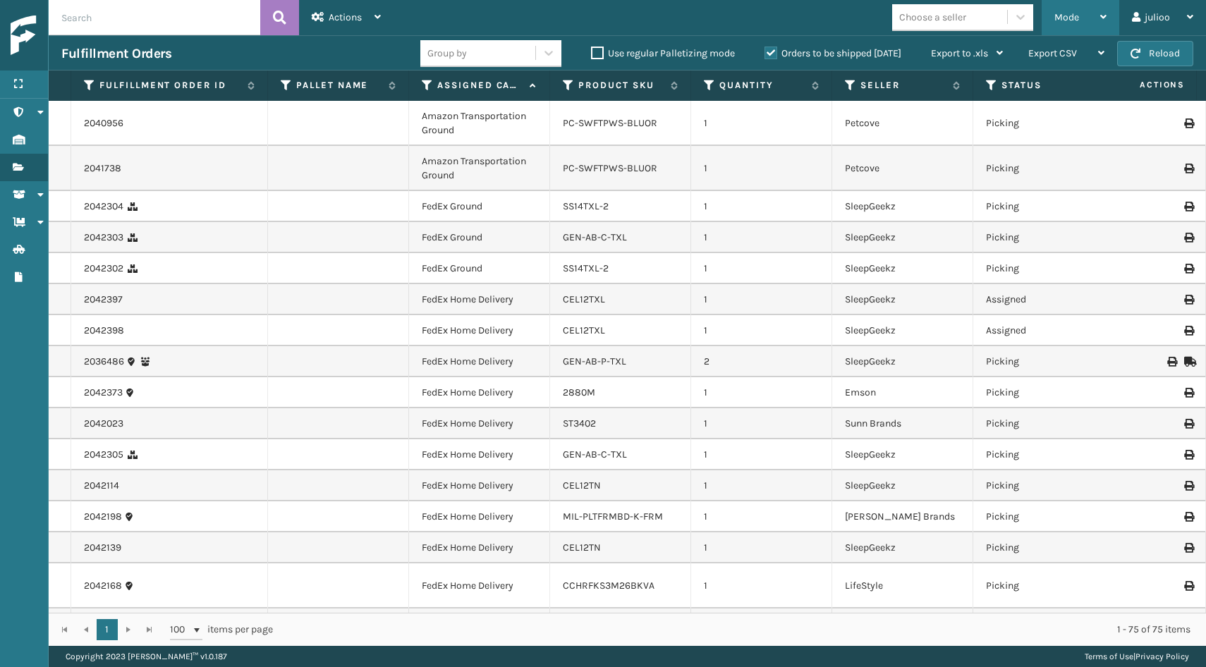
click at [1059, 25] on div "Mode" at bounding box center [1081, 17] width 52 height 35
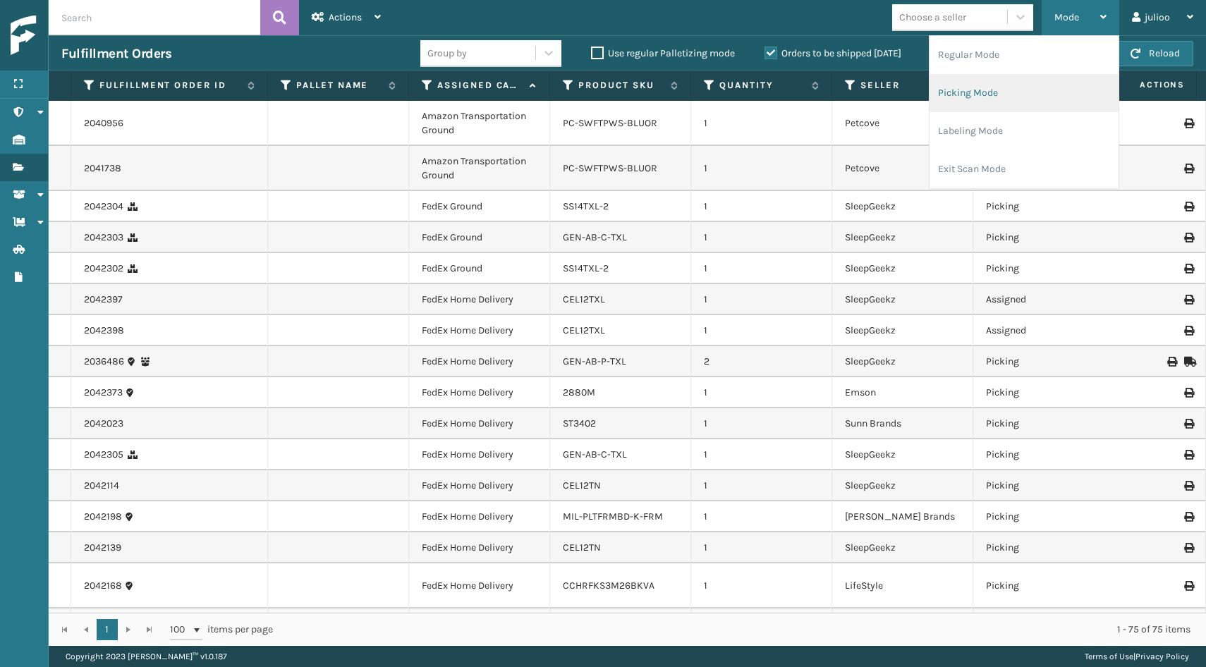
click at [996, 102] on li "Picking Mode" at bounding box center [1024, 93] width 189 height 38
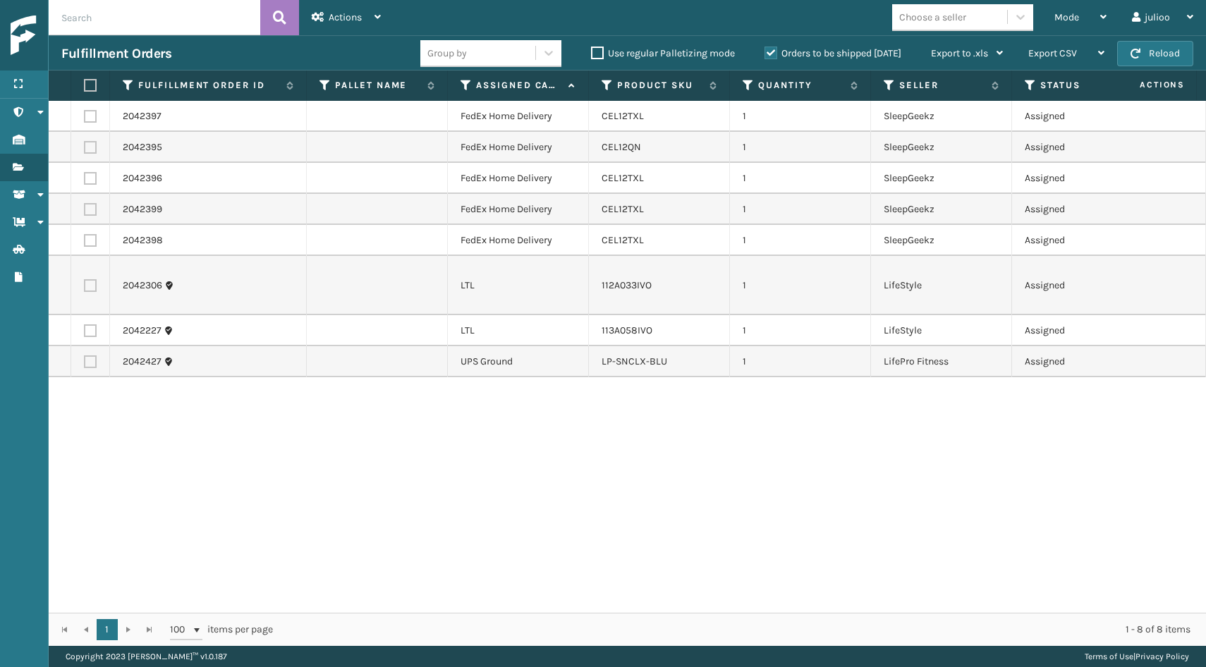
click at [87, 242] on label at bounding box center [90, 240] width 13 height 13
click at [85, 242] on input "checkbox" at bounding box center [84, 238] width 1 height 9
checkbox input "true"
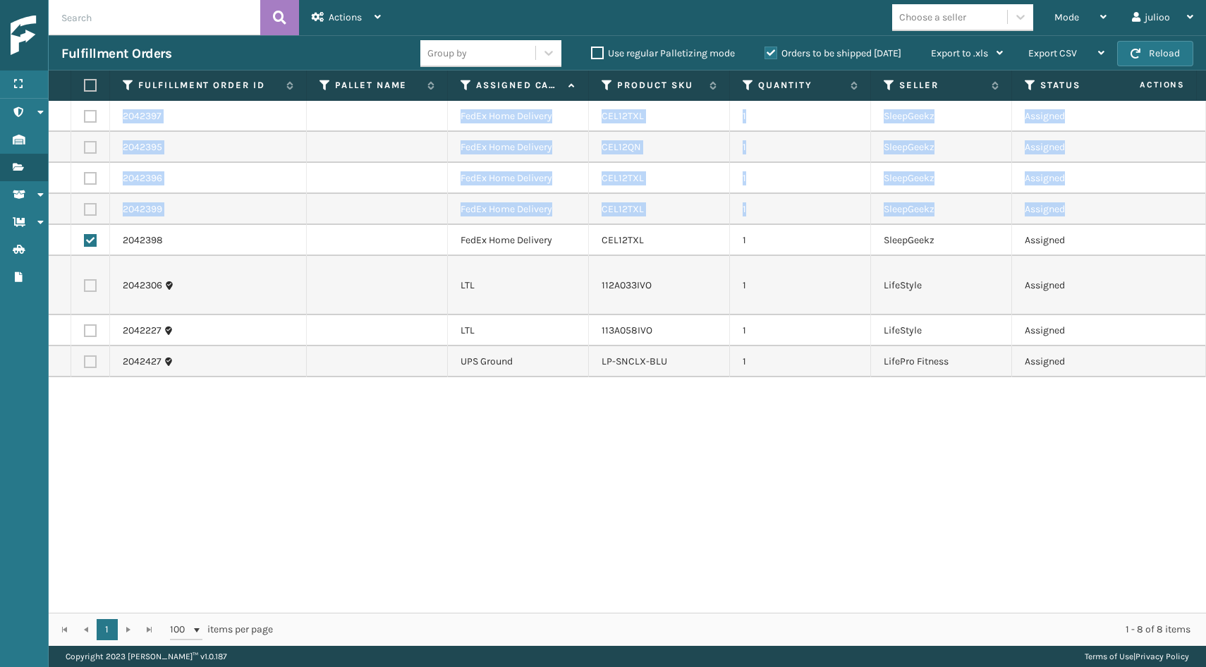
click at [91, 117] on label at bounding box center [90, 116] width 13 height 13
click at [85, 117] on input "checkbox" at bounding box center [84, 114] width 1 height 9
checkbox input "true"
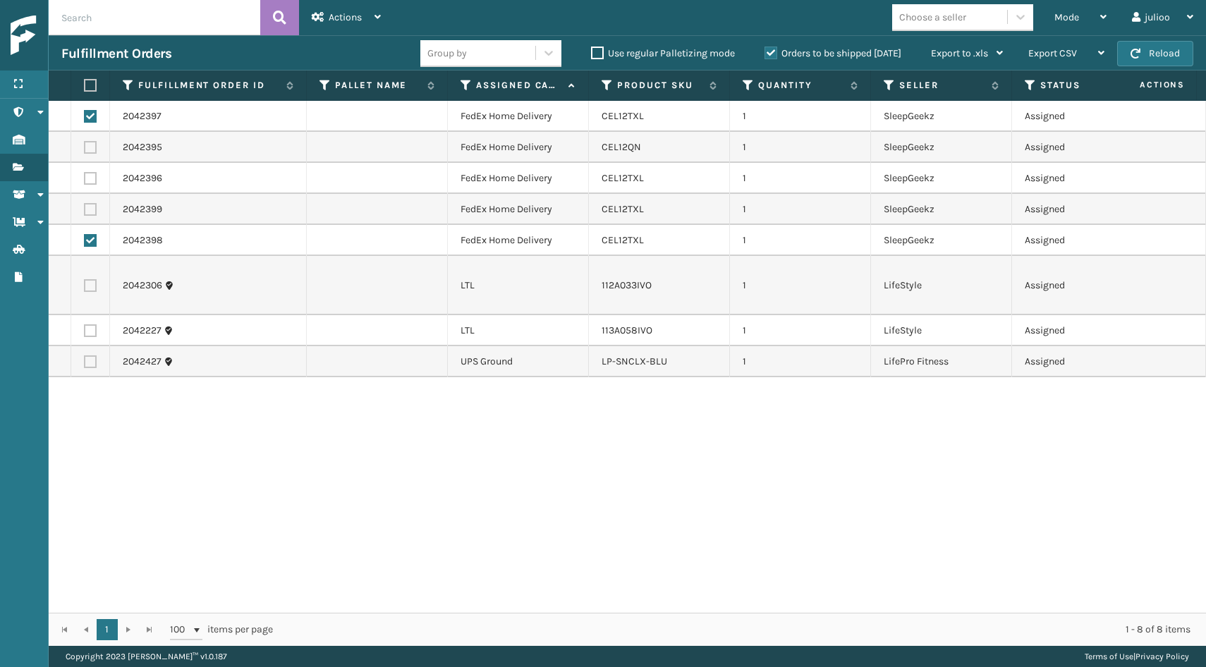
click at [88, 143] on label at bounding box center [90, 147] width 13 height 13
click at [85, 143] on input "checkbox" at bounding box center [84, 145] width 1 height 9
checkbox input "true"
click at [88, 178] on label at bounding box center [90, 178] width 13 height 13
click at [85, 178] on input "checkbox" at bounding box center [84, 176] width 1 height 9
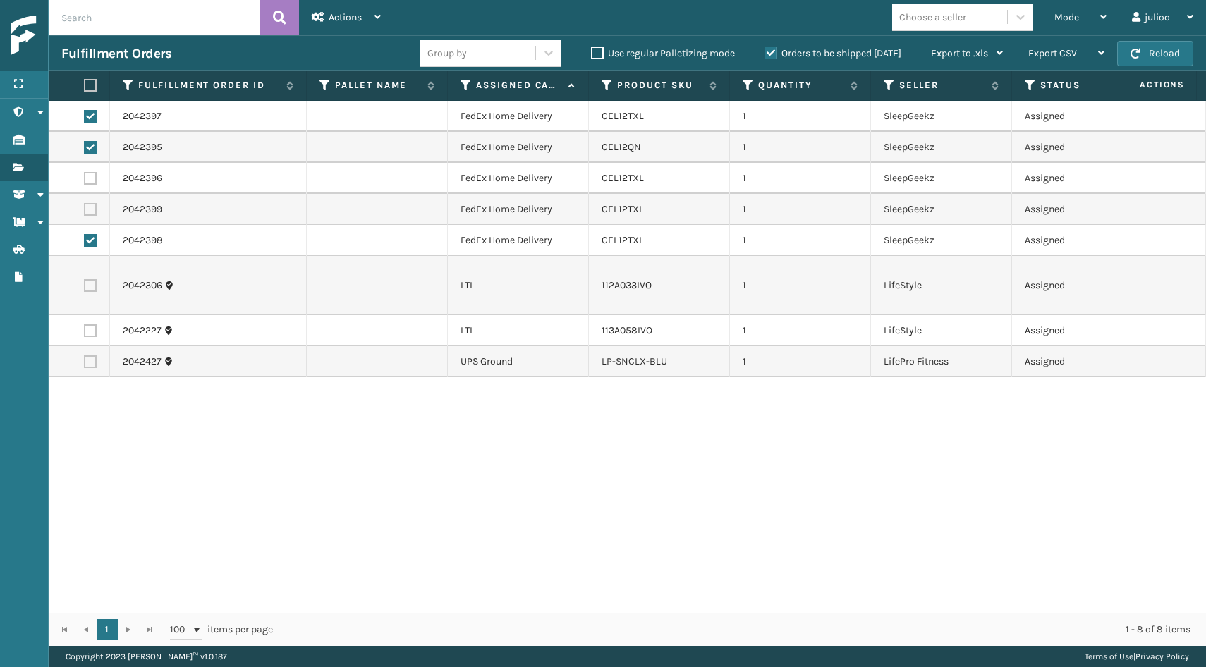
checkbox input "true"
click at [92, 210] on label at bounding box center [90, 209] width 13 height 13
click at [85, 210] on input "checkbox" at bounding box center [84, 207] width 1 height 9
checkbox input "true"
click at [375, 16] on icon at bounding box center [378, 17] width 6 height 10
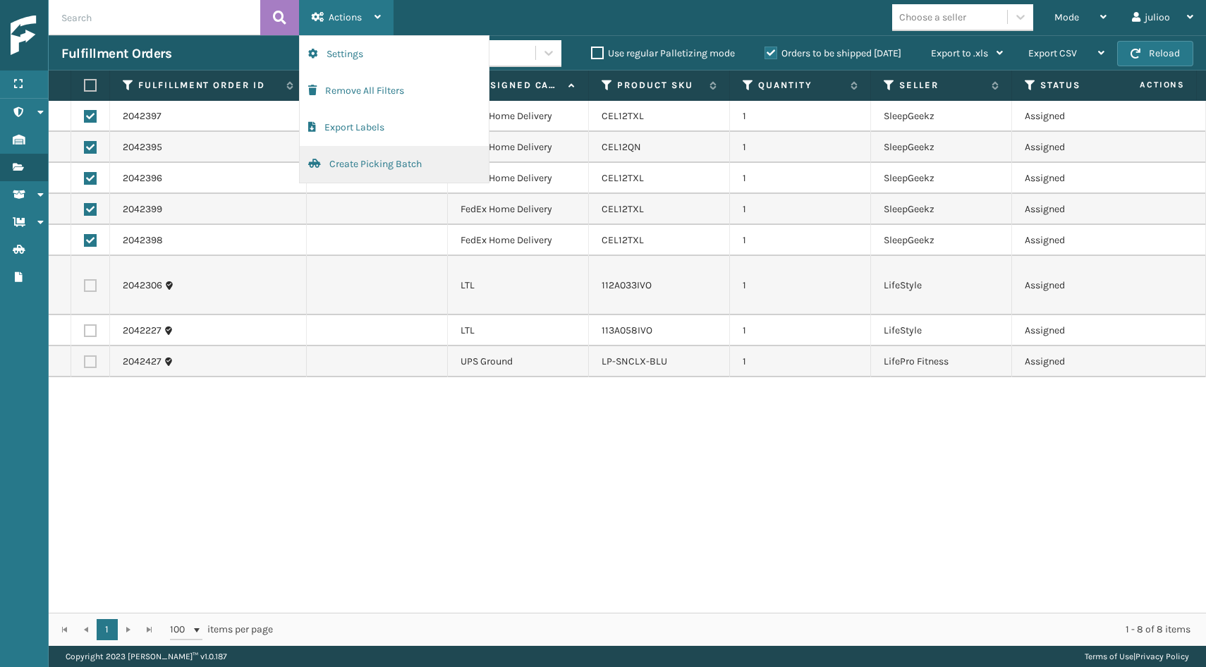
click at [383, 164] on button "Create Picking Batch" at bounding box center [394, 164] width 189 height 37
